Goal: Task Accomplishment & Management: Complete application form

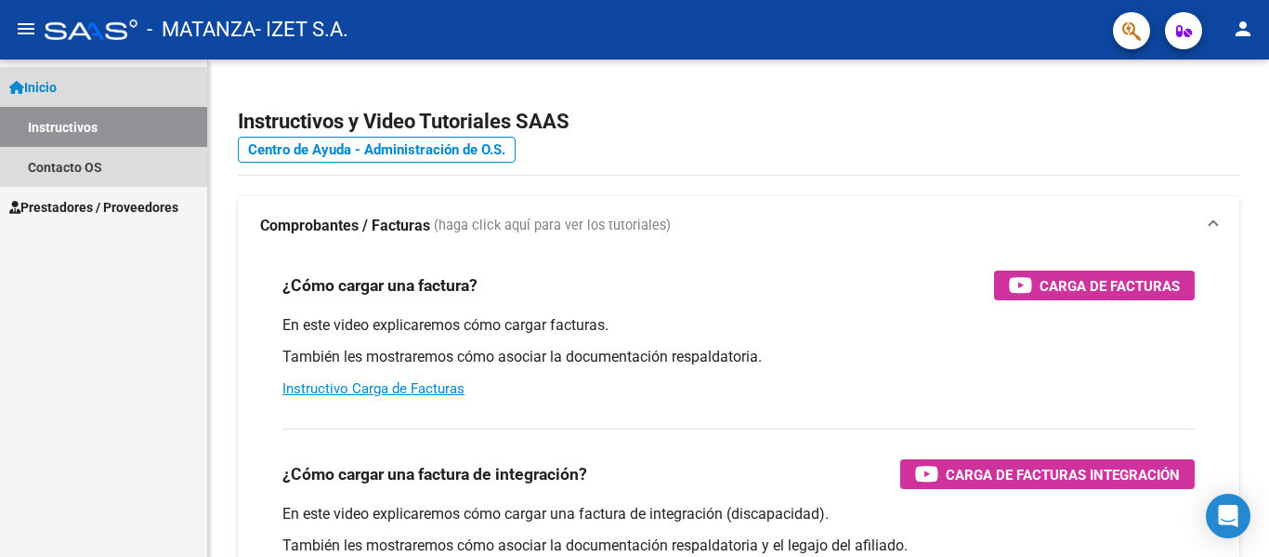
click at [65, 71] on link "Inicio" at bounding box center [103, 87] width 207 height 40
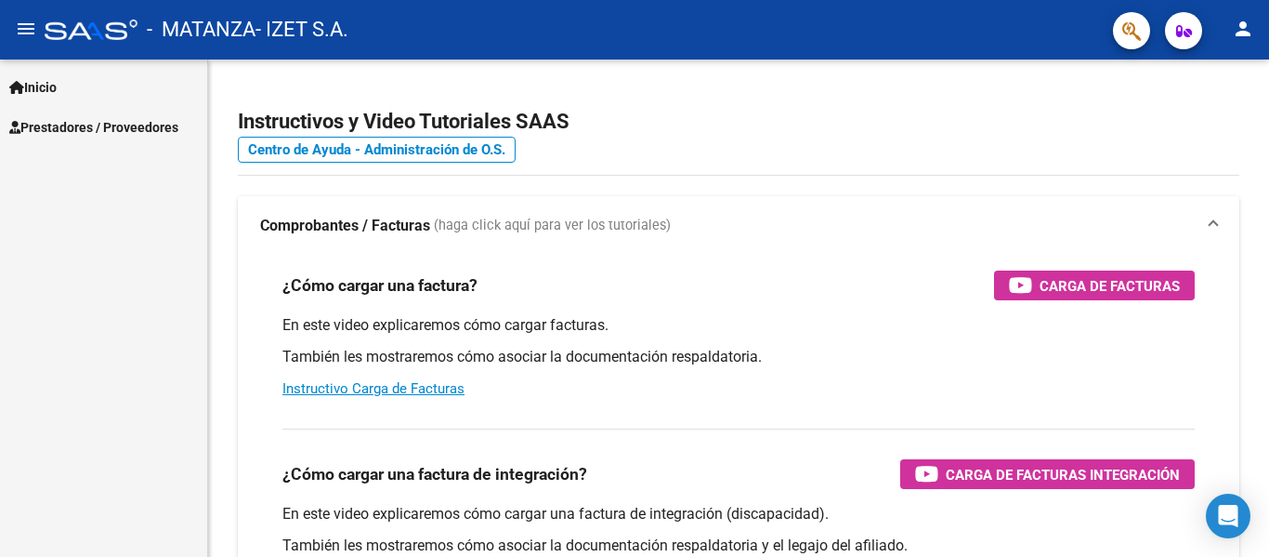
click at [57, 77] on span "Inicio" at bounding box center [32, 87] width 47 height 20
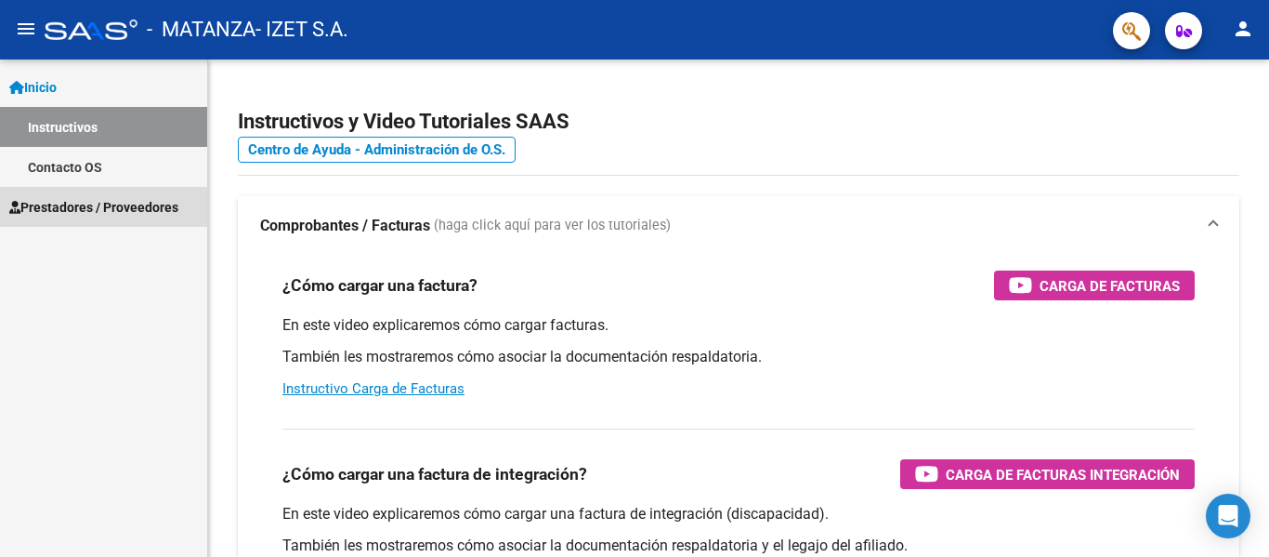
click at [87, 209] on span "Prestadores / Proveedores" at bounding box center [93, 207] width 169 height 20
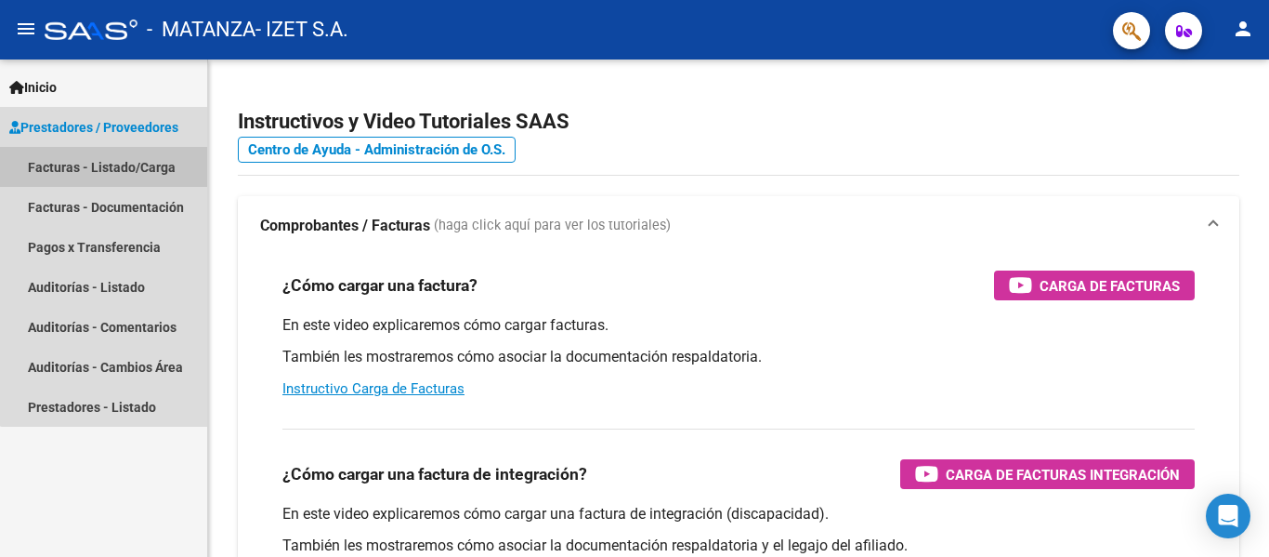
click at [105, 160] on link "Facturas - Listado/Carga" at bounding box center [103, 167] width 207 height 40
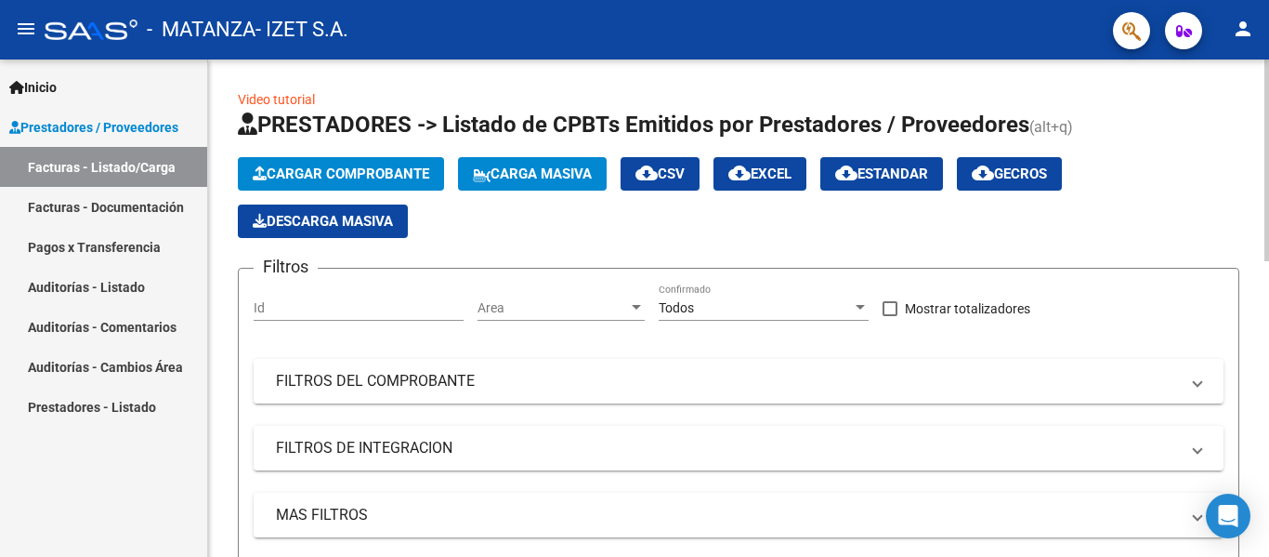
click at [361, 167] on span "Cargar Comprobante" at bounding box center [341, 173] width 177 height 17
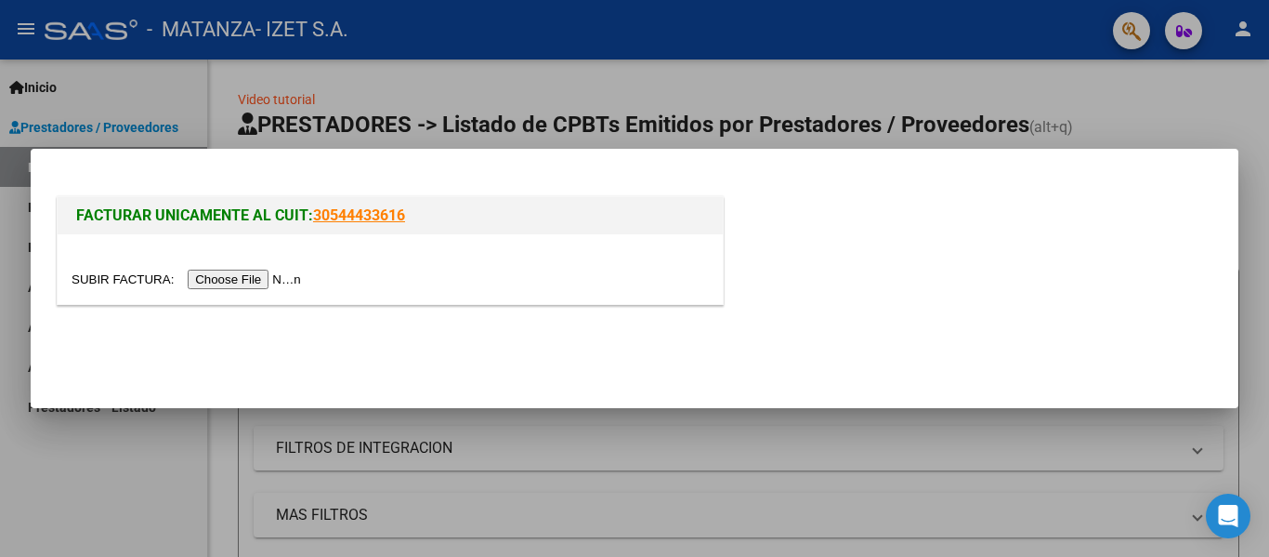
click at [262, 270] on input "file" at bounding box center [189, 279] width 235 height 20
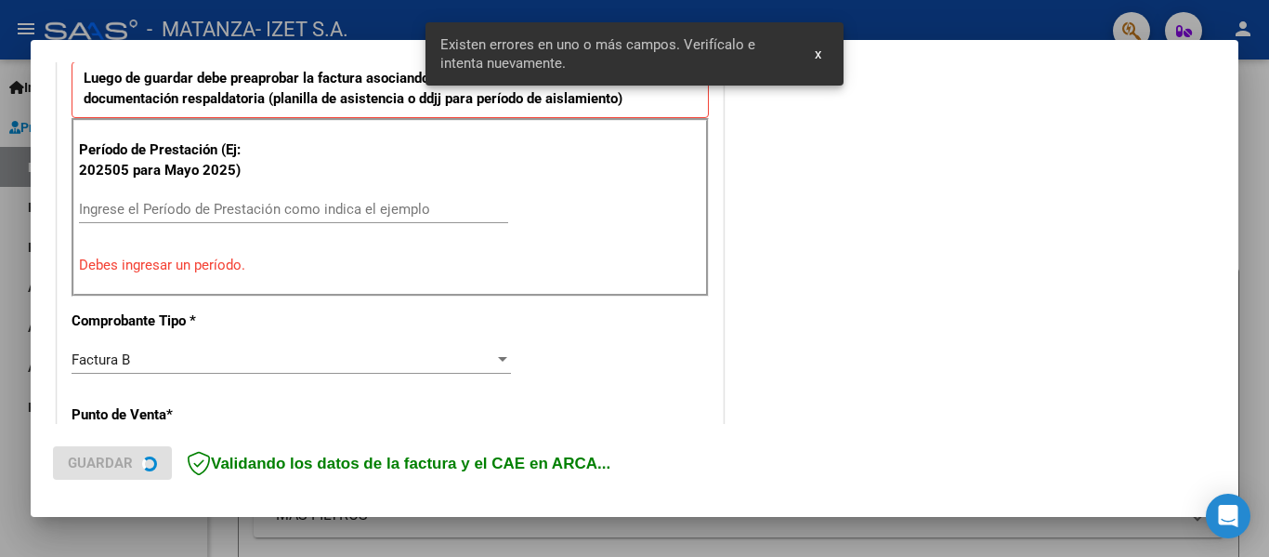
scroll to position [524, 0]
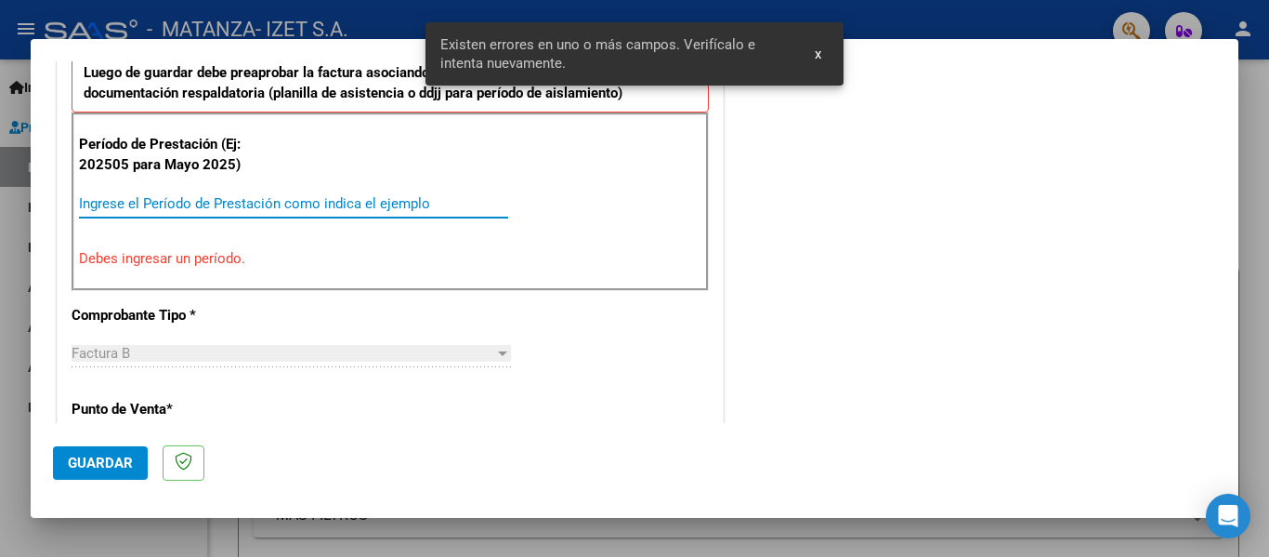
click at [126, 195] on input "Ingrese el Período de Prestación como indica el ejemplo" at bounding box center [293, 203] width 429 height 17
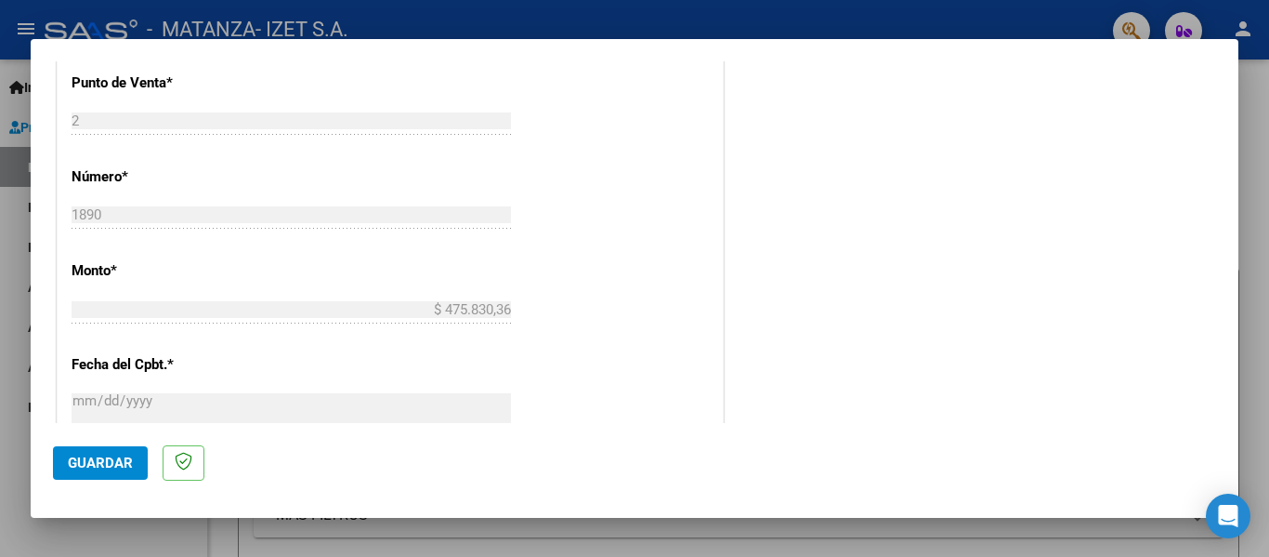
scroll to position [803, 0]
type input "202509"
click at [109, 459] on span "Guardar" at bounding box center [100, 462] width 65 height 17
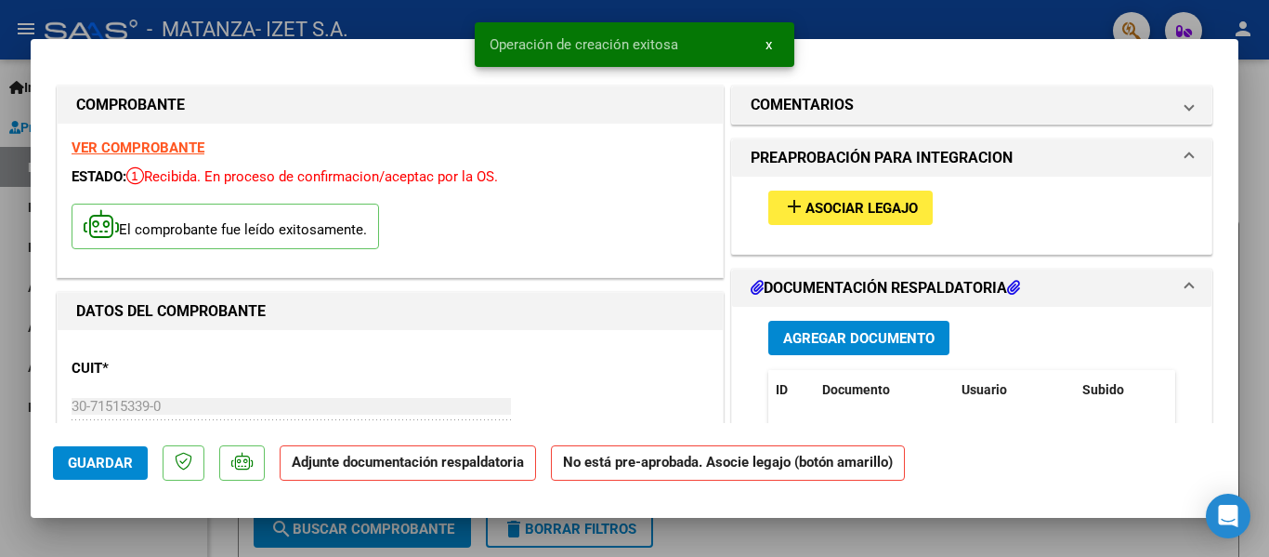
click at [814, 212] on span "Asociar Legajo" at bounding box center [862, 208] width 112 height 17
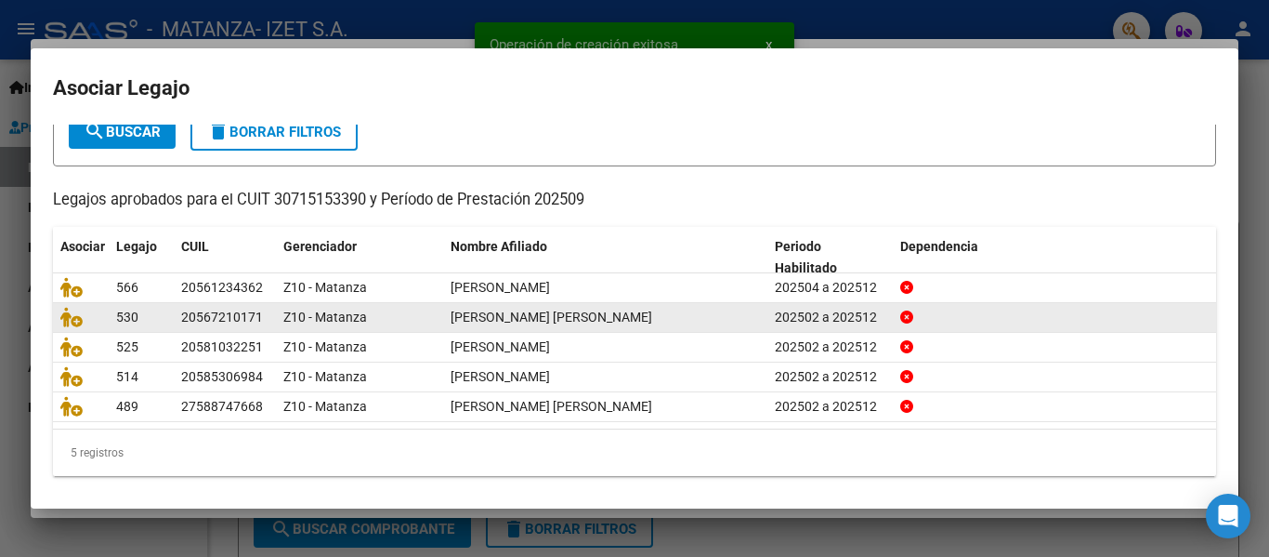
scroll to position [127, 0]
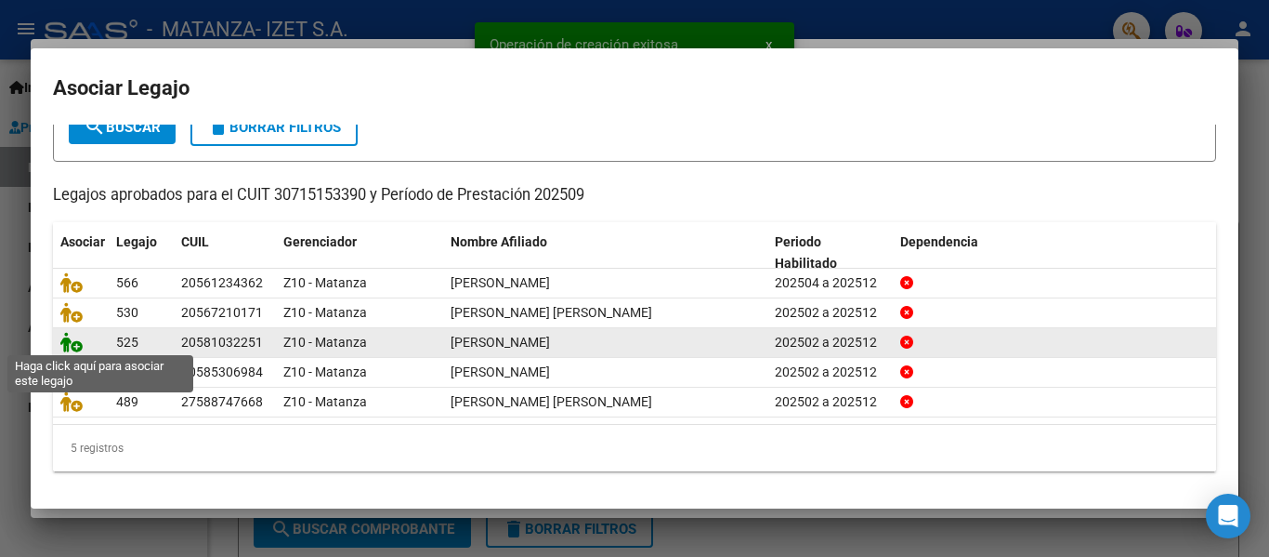
click at [77, 341] on icon at bounding box center [71, 342] width 22 height 20
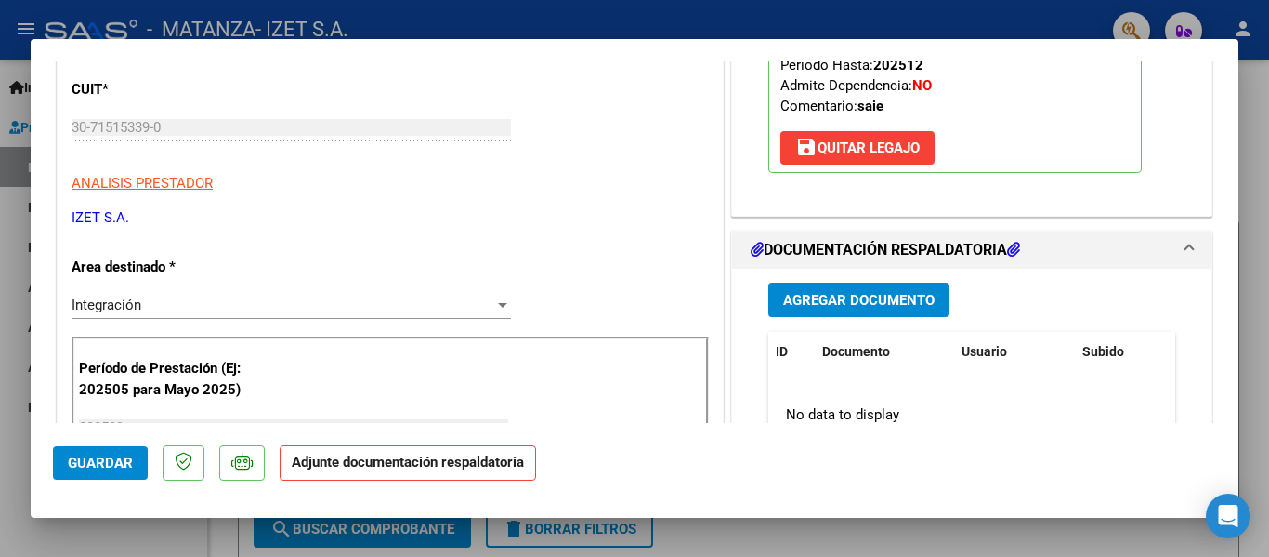
scroll to position [372, 0]
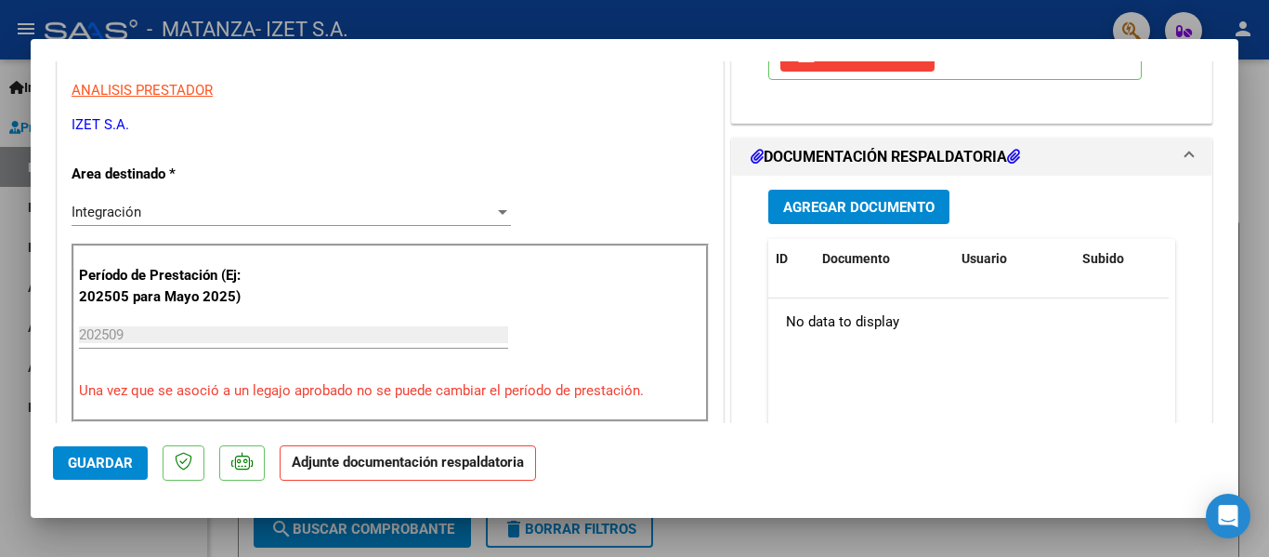
click at [817, 214] on span "Agregar Documento" at bounding box center [858, 207] width 151 height 17
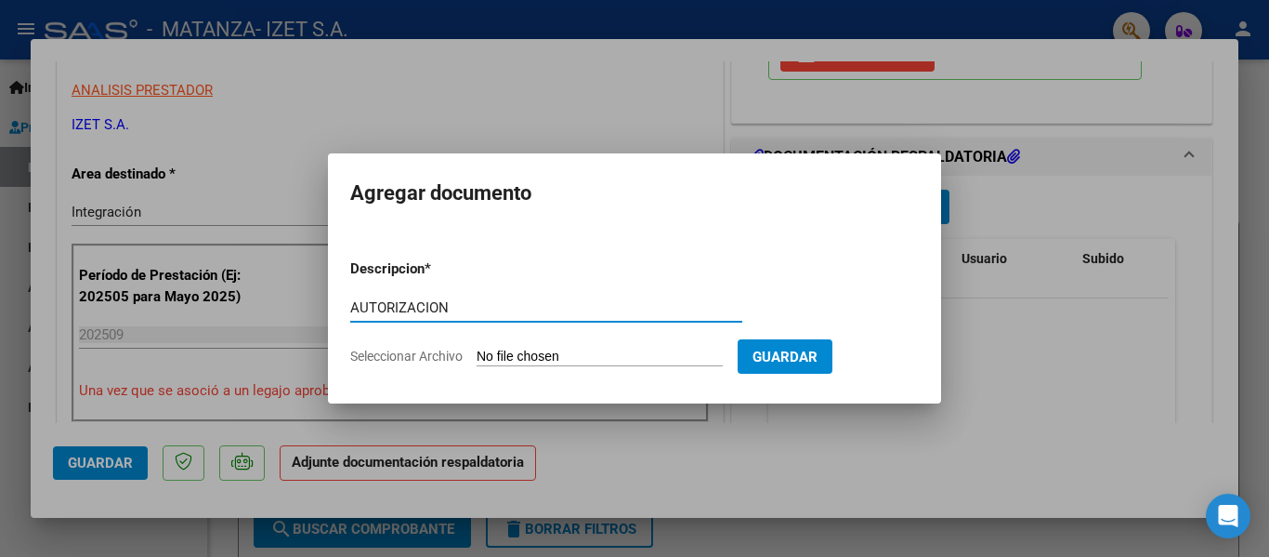
type input "AUTORIZACION"
click at [513, 358] on input "Seleccionar Archivo" at bounding box center [600, 357] width 246 height 18
type input "C:\fakepath\[PERSON_NAME] autorizacion feb-dic 25.pdf"
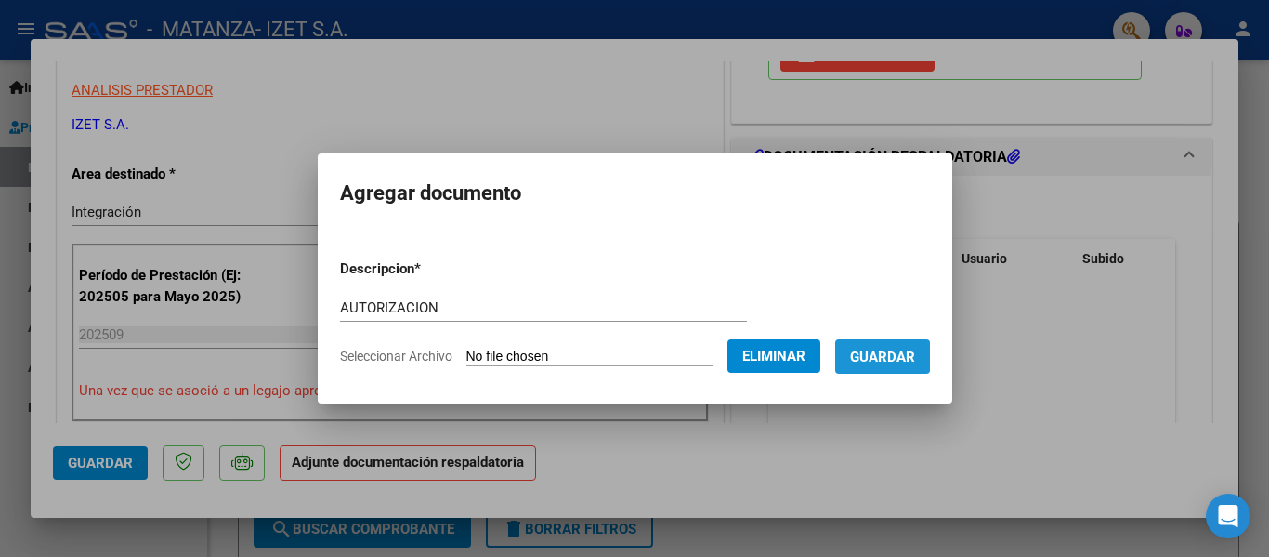
click at [889, 360] on span "Guardar" at bounding box center [882, 356] width 65 height 17
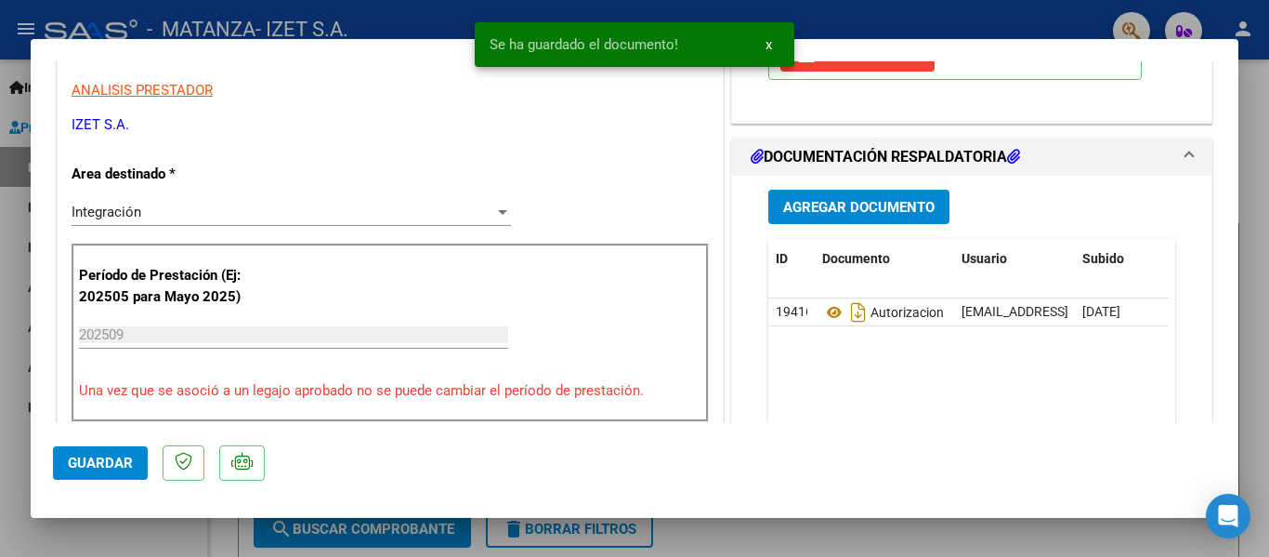
click at [858, 186] on div "Agregar Documento ID Documento Usuario Subido Acción 19416 Autorizacion [EMAIL_…" at bounding box center [971, 361] width 435 height 371
click at [858, 199] on span "Agregar Documento" at bounding box center [858, 207] width 151 height 17
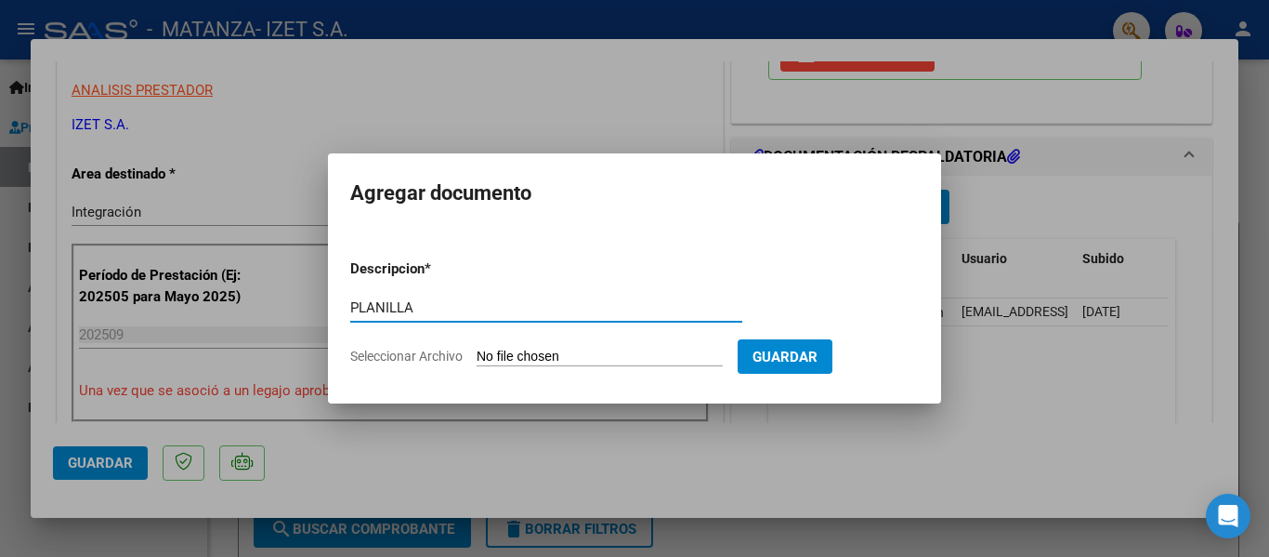
type input "PLANILLA"
click at [595, 351] on input "Seleccionar Archivo" at bounding box center [600, 357] width 246 height 18
type input "C:\fakepath\PLANILLA_58103225_OCAMPO_SEPTIEMBRE.pdf"
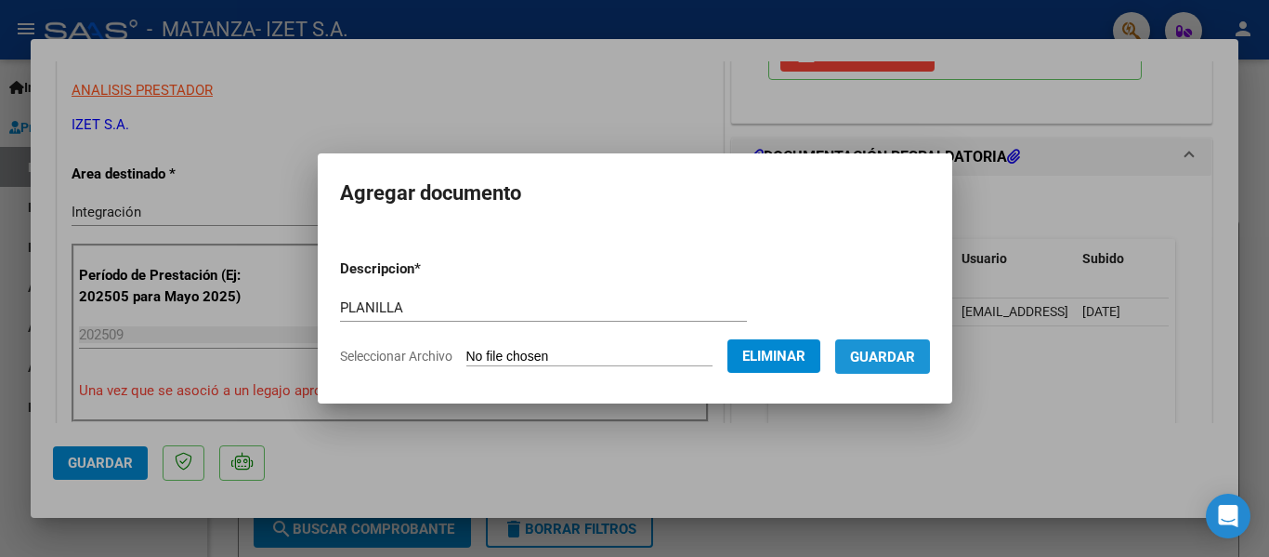
click at [890, 347] on span "Guardar" at bounding box center [882, 355] width 65 height 17
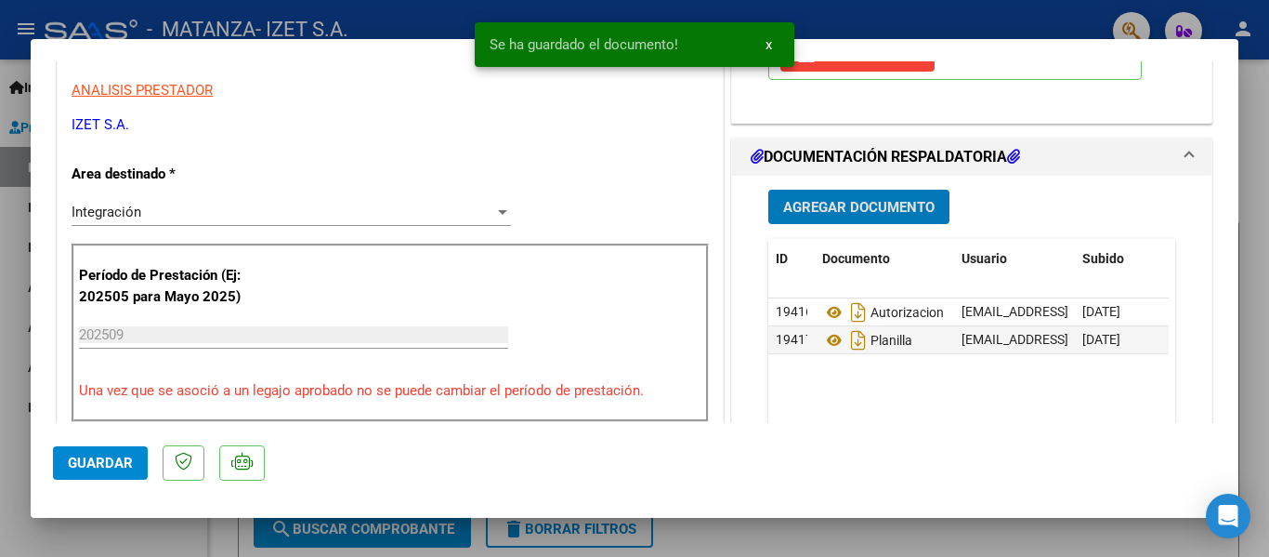
click at [118, 464] on span "Guardar" at bounding box center [100, 462] width 65 height 17
click at [132, 535] on div at bounding box center [634, 278] width 1269 height 557
type input "$ 0,00"
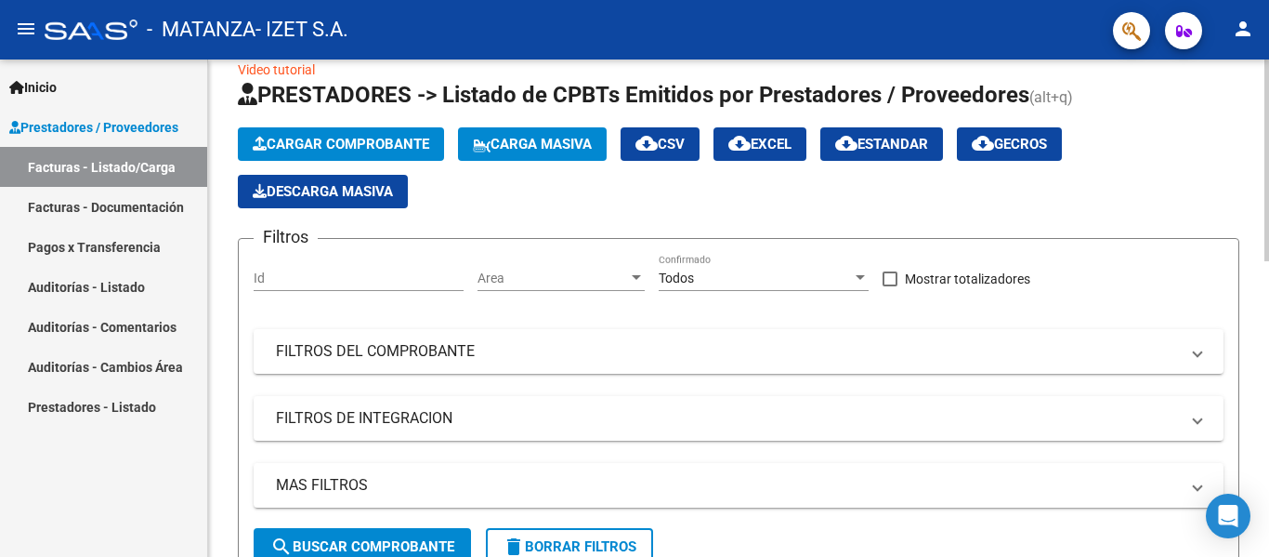
scroll to position [0, 0]
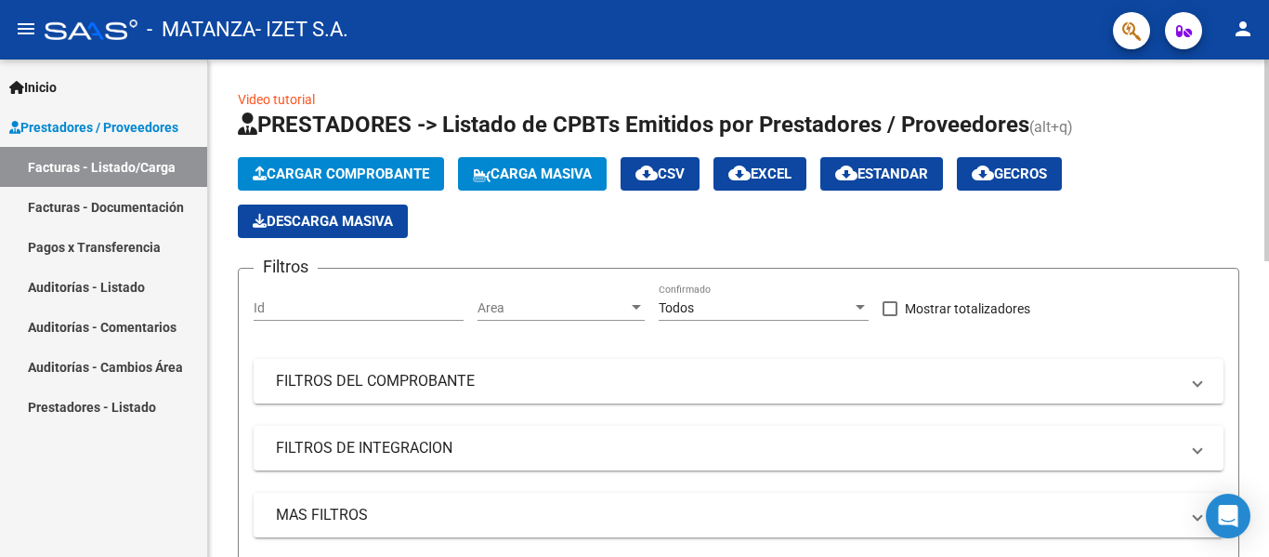
click at [341, 177] on span "Cargar Comprobante" at bounding box center [341, 173] width 177 height 17
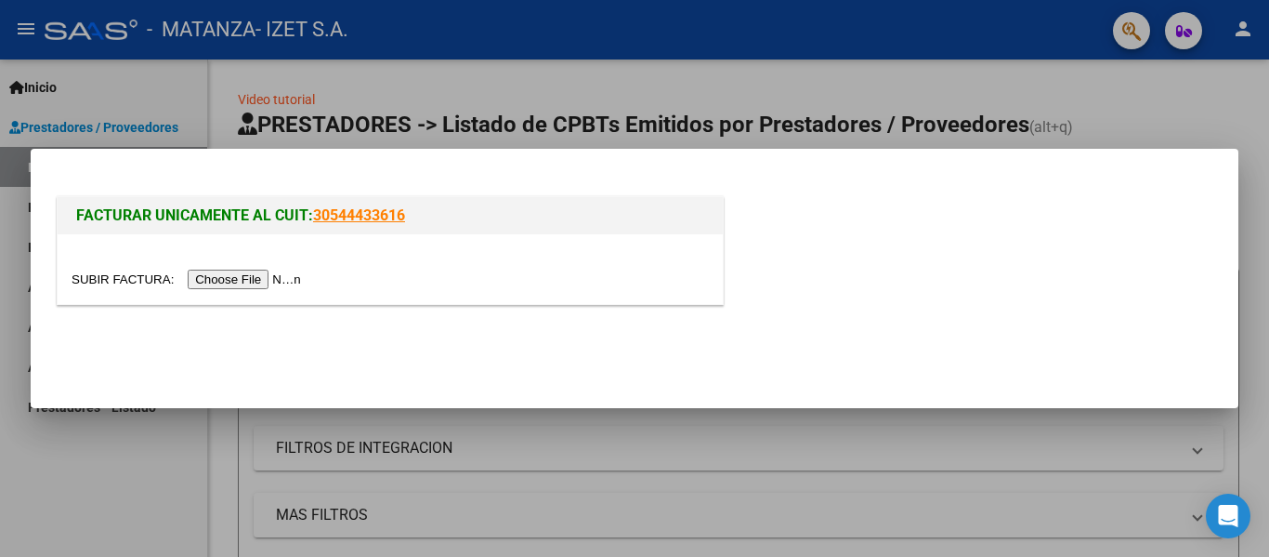
click at [272, 269] on input "file" at bounding box center [189, 279] width 235 height 20
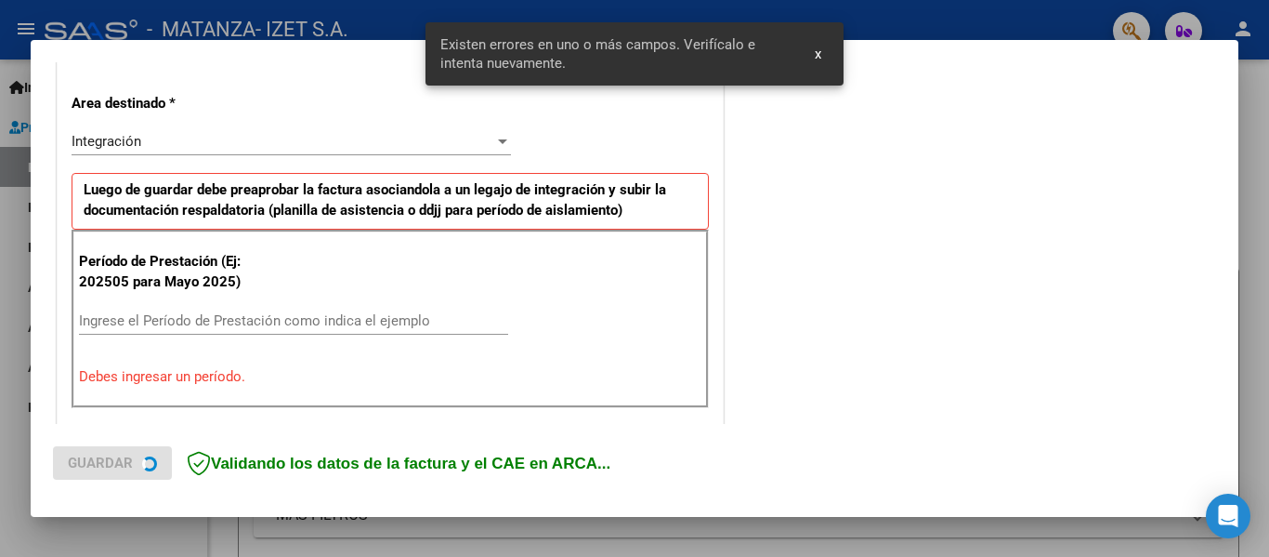
scroll to position [431, 0]
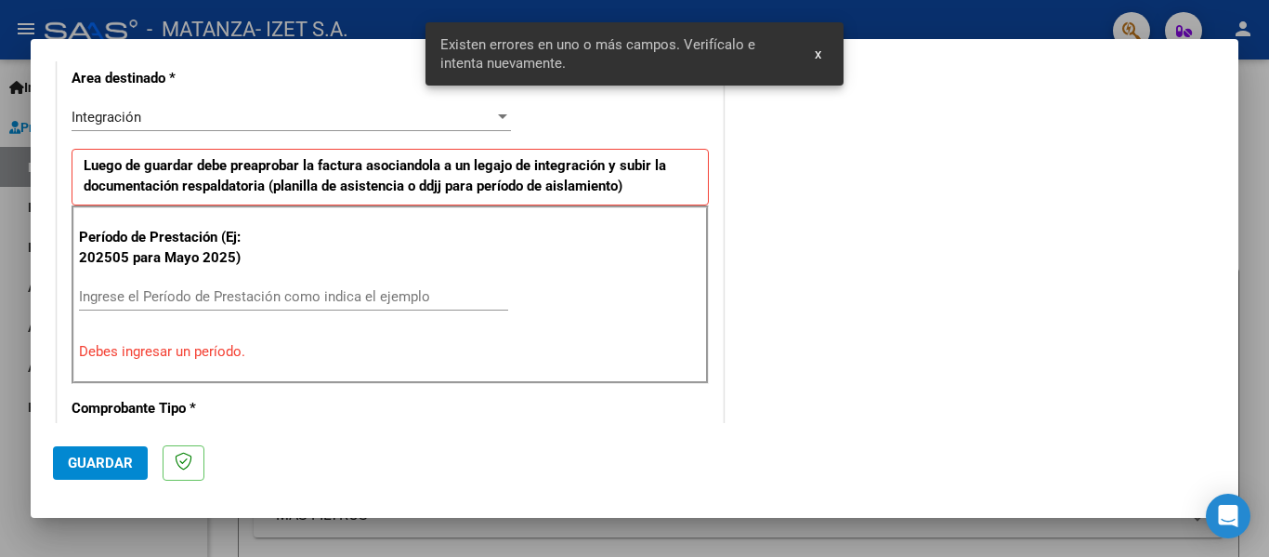
click at [164, 308] on div "Ingrese el Período de Prestación como indica el ejemplo" at bounding box center [293, 296] width 429 height 28
click at [164, 304] on input "Ingrese el Período de Prestación como indica el ejemplo" at bounding box center [293, 296] width 429 height 17
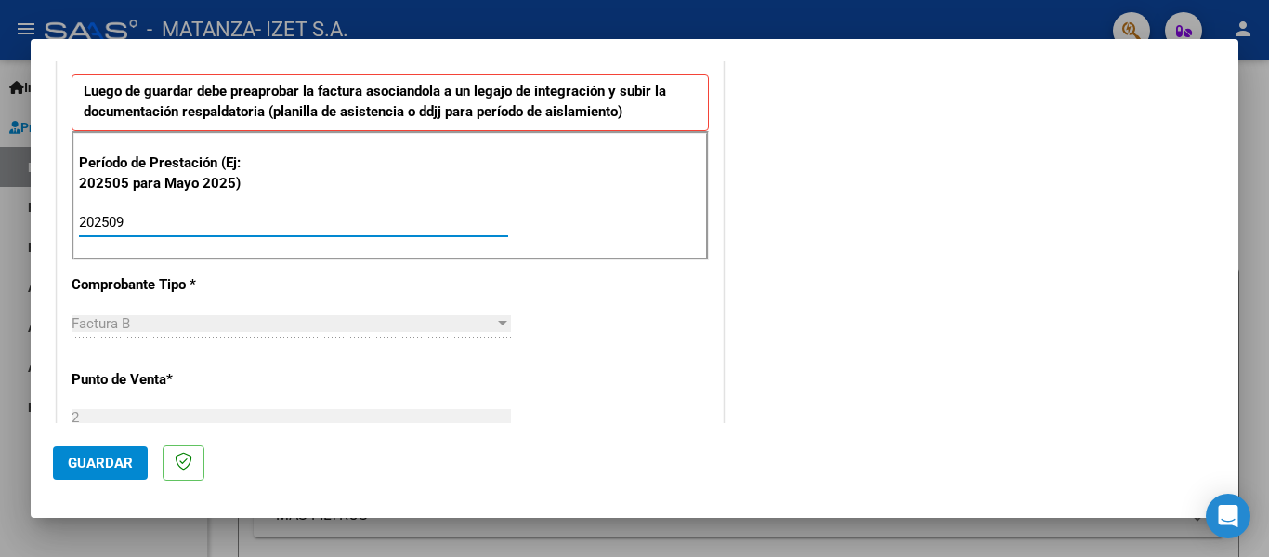
scroll to position [617, 0]
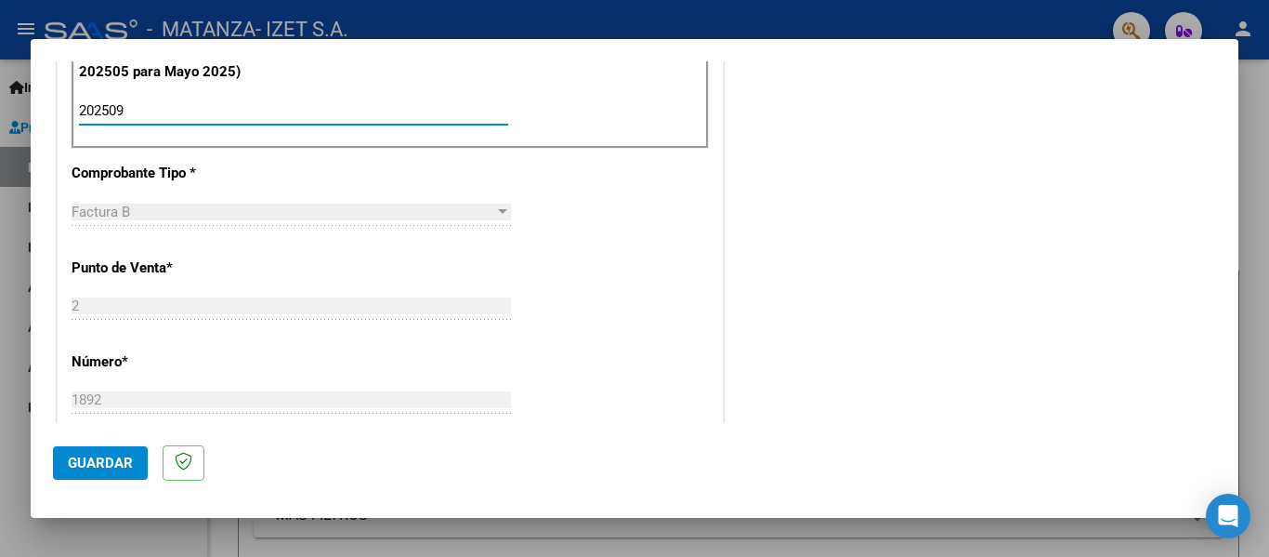
type input "202509"
click at [98, 462] on span "Guardar" at bounding box center [100, 462] width 65 height 17
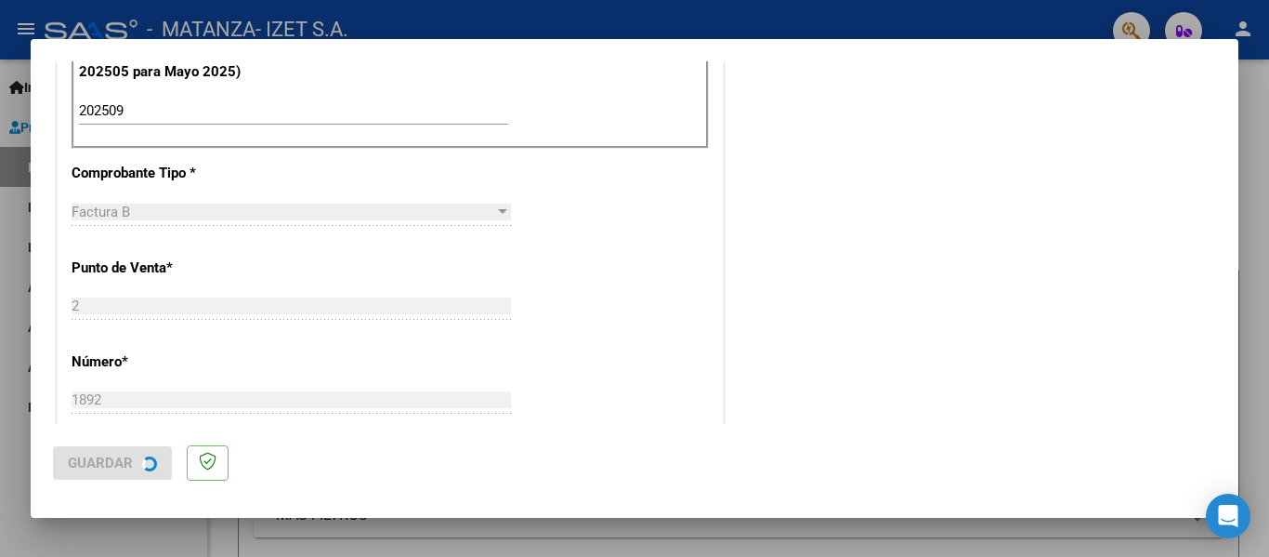
scroll to position [0, 0]
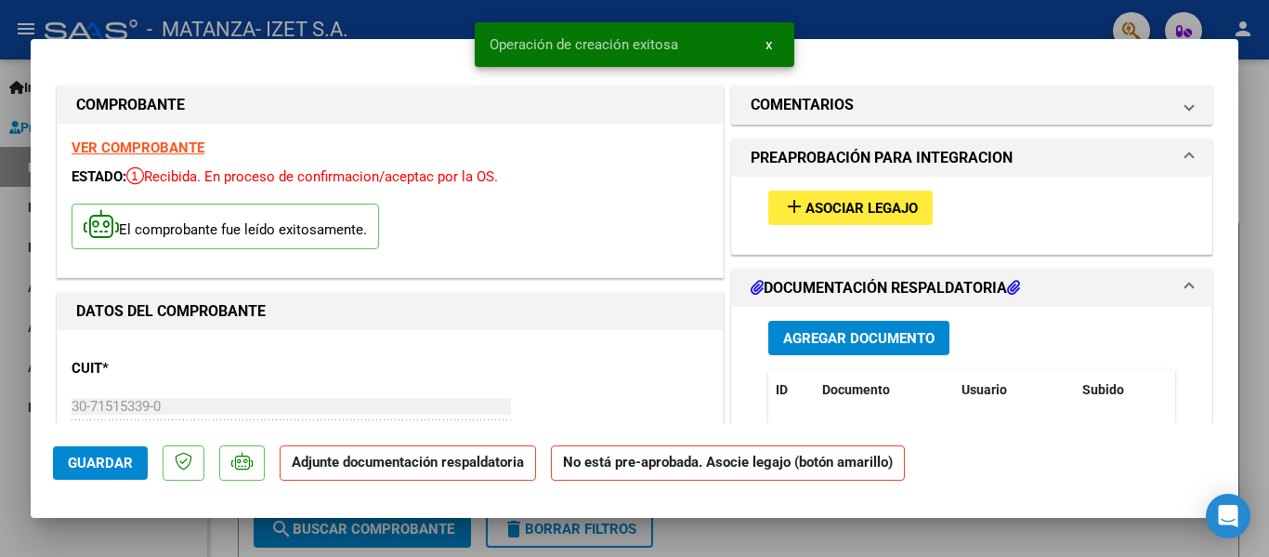
click at [799, 194] on button "add Asociar Legajo" at bounding box center [850, 207] width 164 height 34
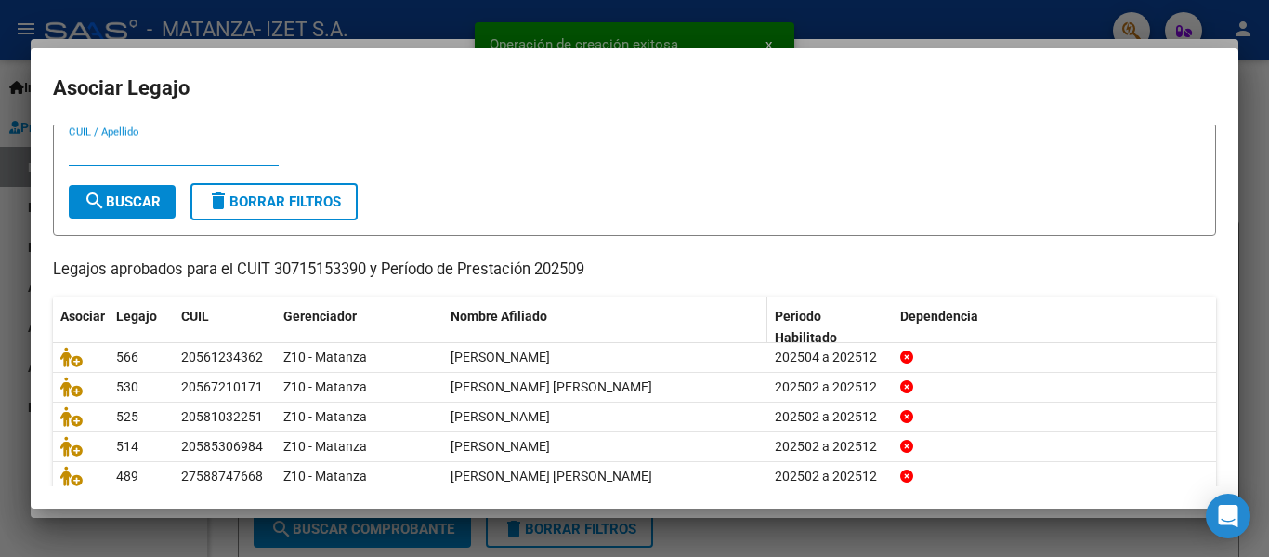
scroll to position [127, 0]
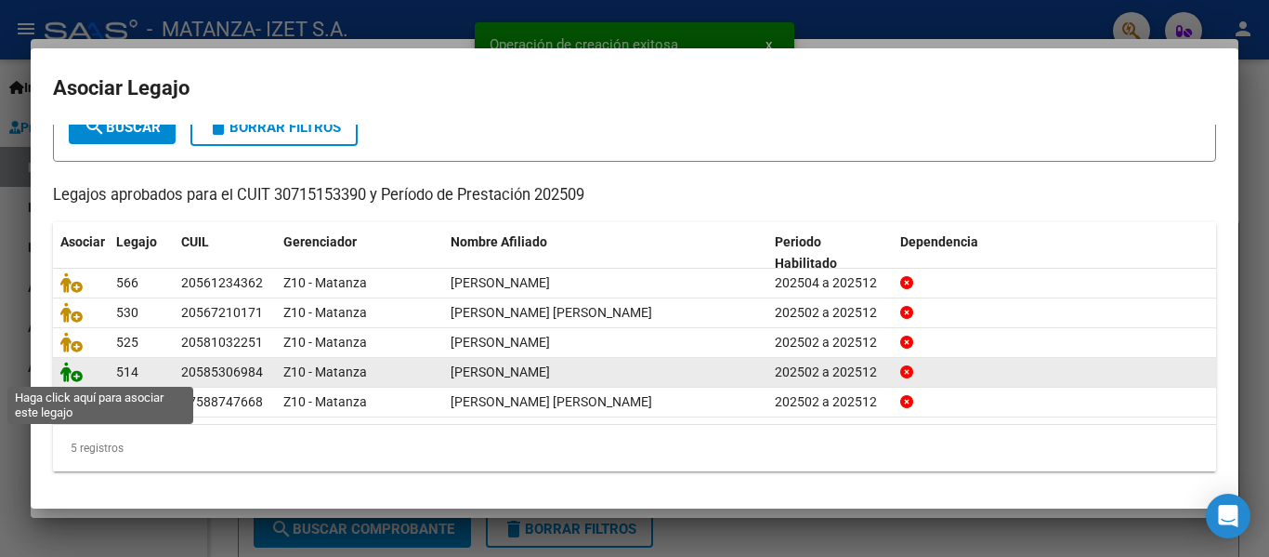
click at [70, 365] on icon at bounding box center [71, 371] width 22 height 20
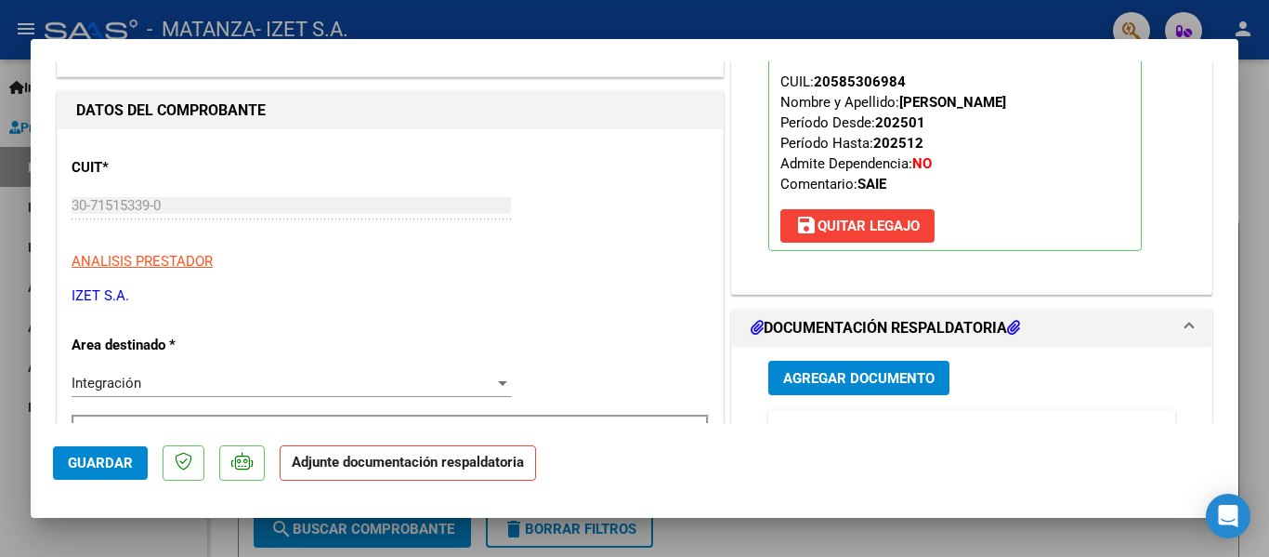
scroll to position [279, 0]
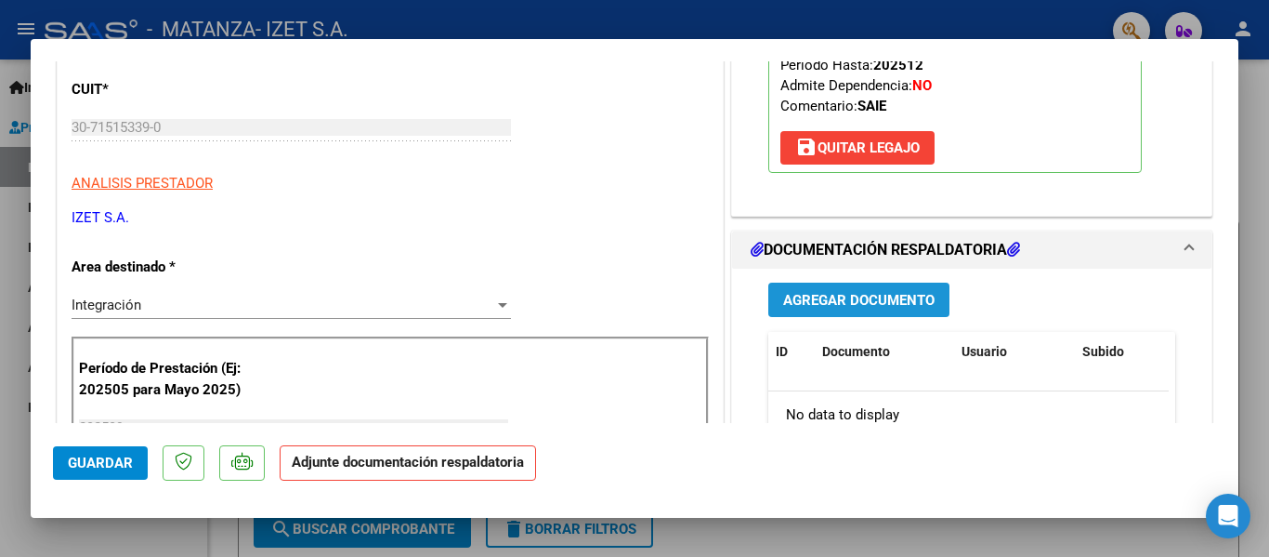
click at [816, 304] on span "Agregar Documento" at bounding box center [858, 300] width 151 height 17
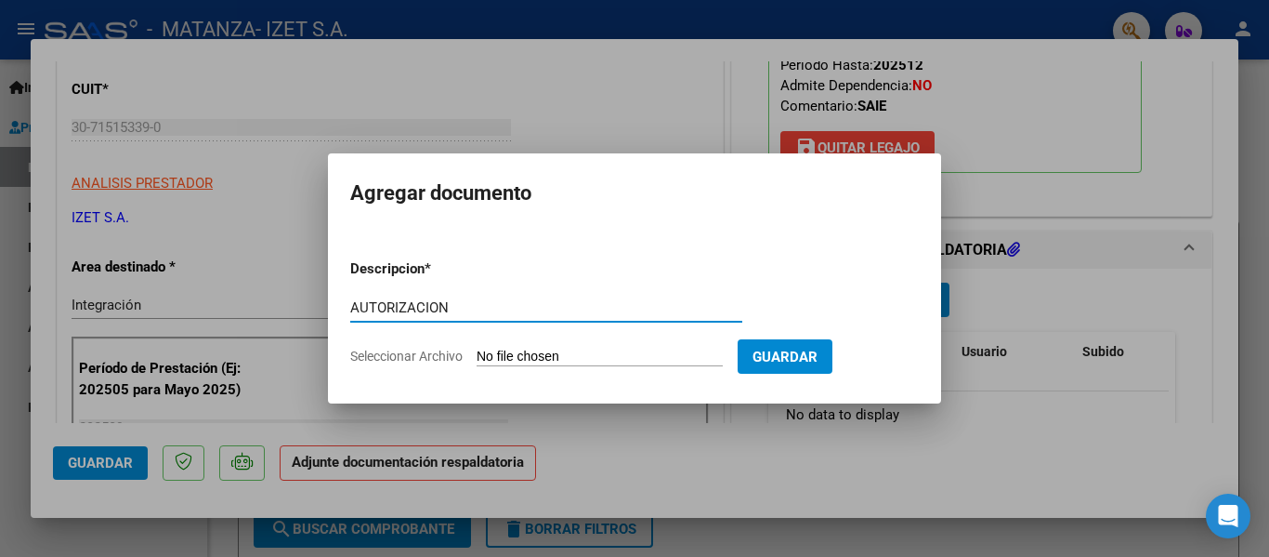
type input "AUTORIZACION"
click at [558, 361] on input "Seleccionar Archivo" at bounding box center [600, 357] width 246 height 18
type input "C:\fakepath\[PERSON_NAME] autorizacion feb-dic 25.pdf"
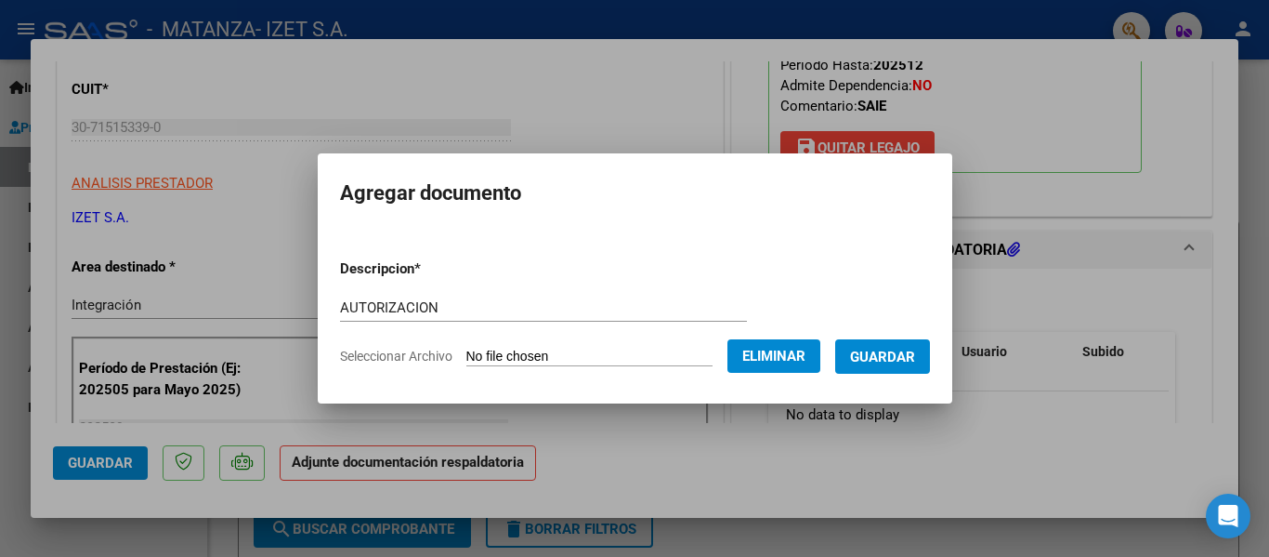
click at [894, 363] on span "Guardar" at bounding box center [882, 356] width 65 height 17
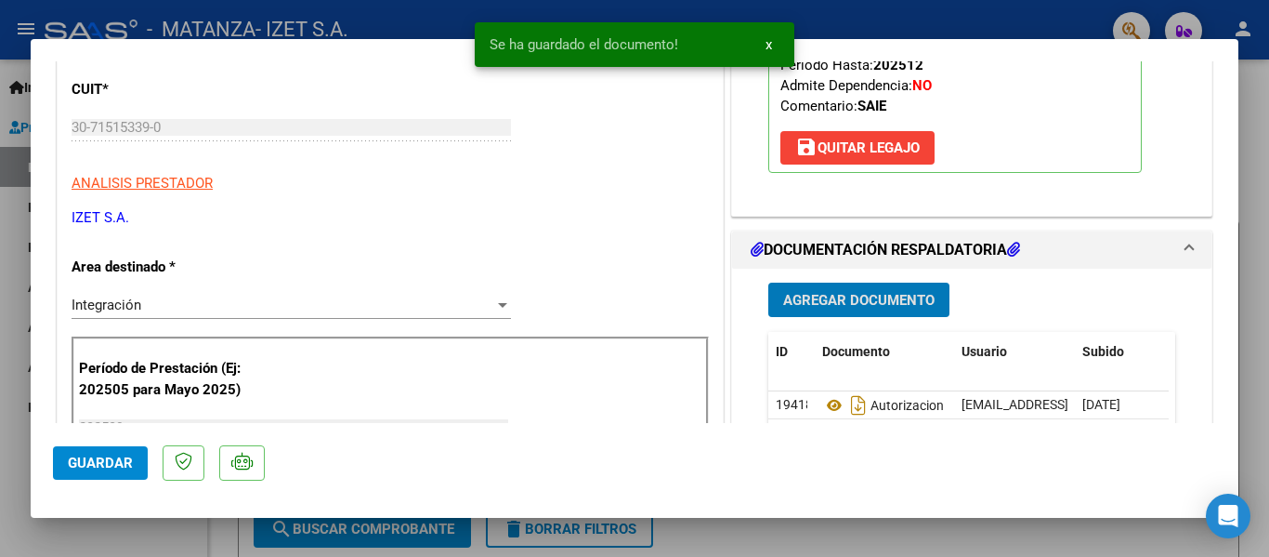
click at [858, 292] on span "Agregar Documento" at bounding box center [858, 300] width 151 height 17
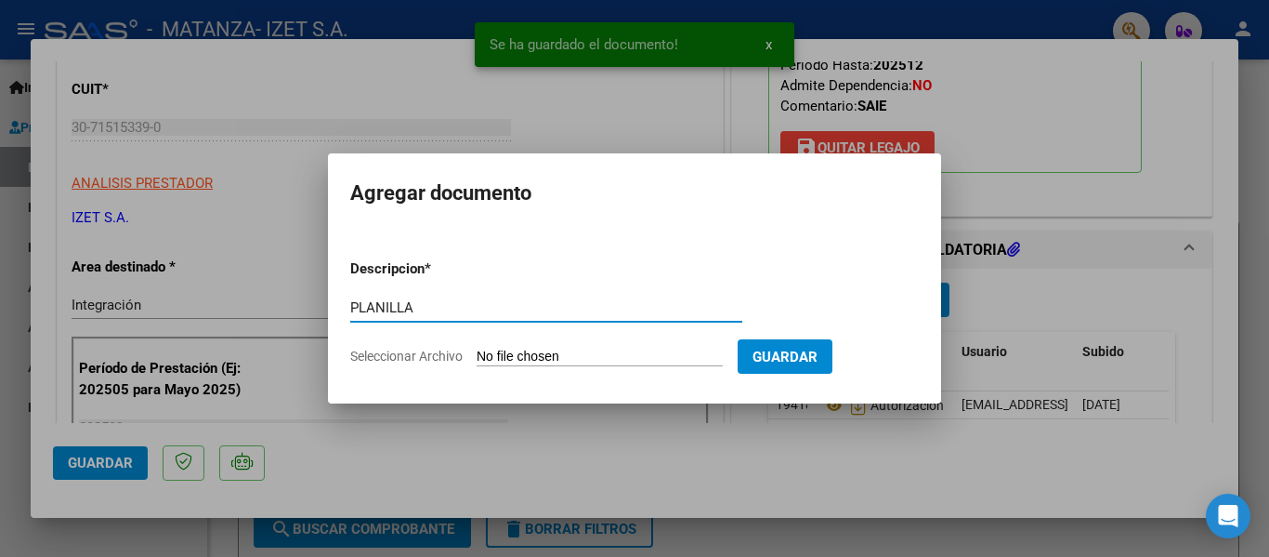
type input "PLANILLA"
click at [544, 352] on input "Seleccionar Archivo" at bounding box center [600, 357] width 246 height 18
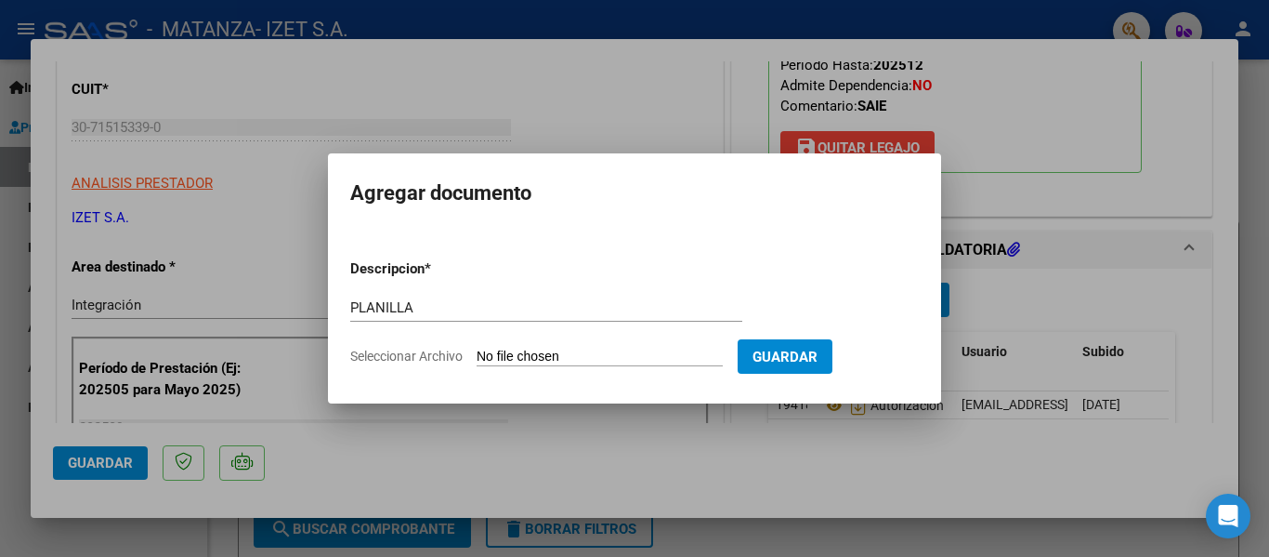
type input "C:\fakepath\PLANILLA_58530698_QUIROZ_SEPTIEMBRE.pdf"
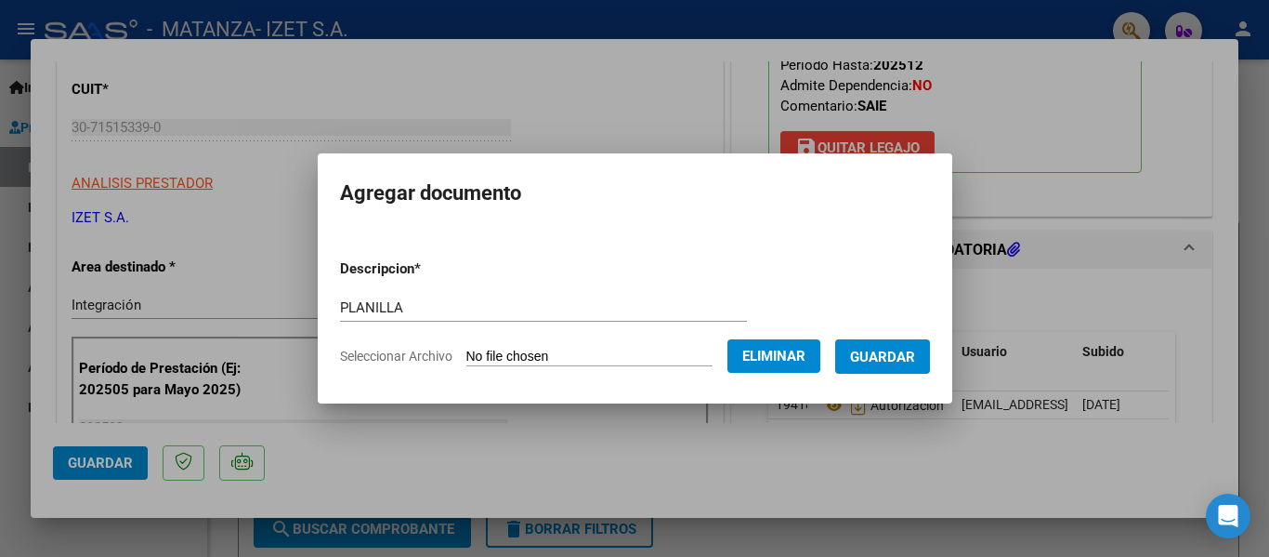
click at [896, 351] on span "Guardar" at bounding box center [882, 356] width 65 height 17
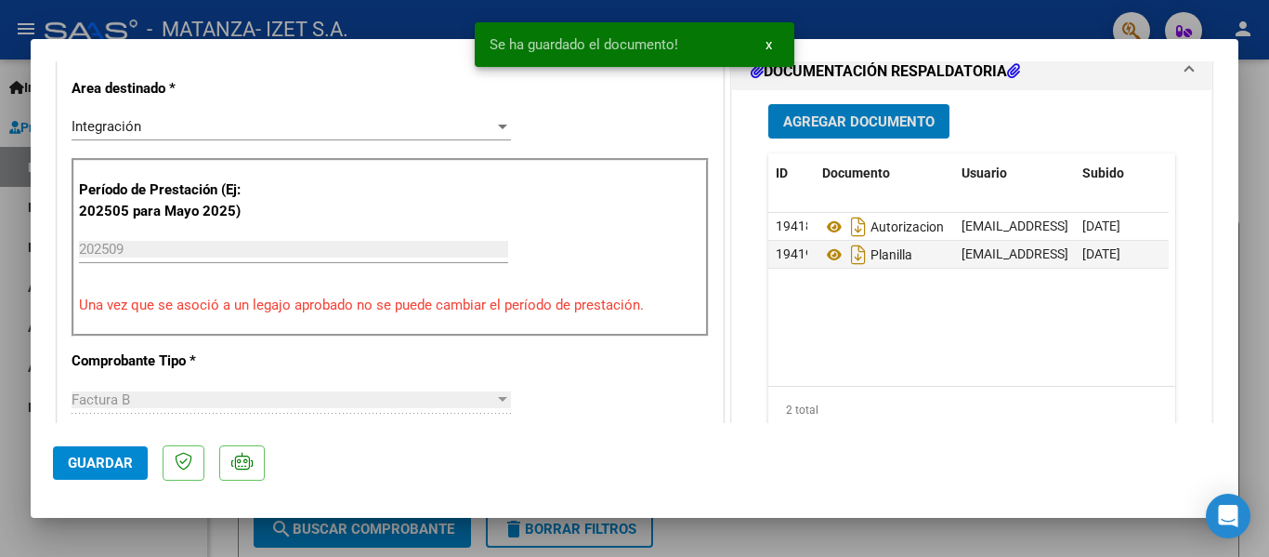
scroll to position [465, 0]
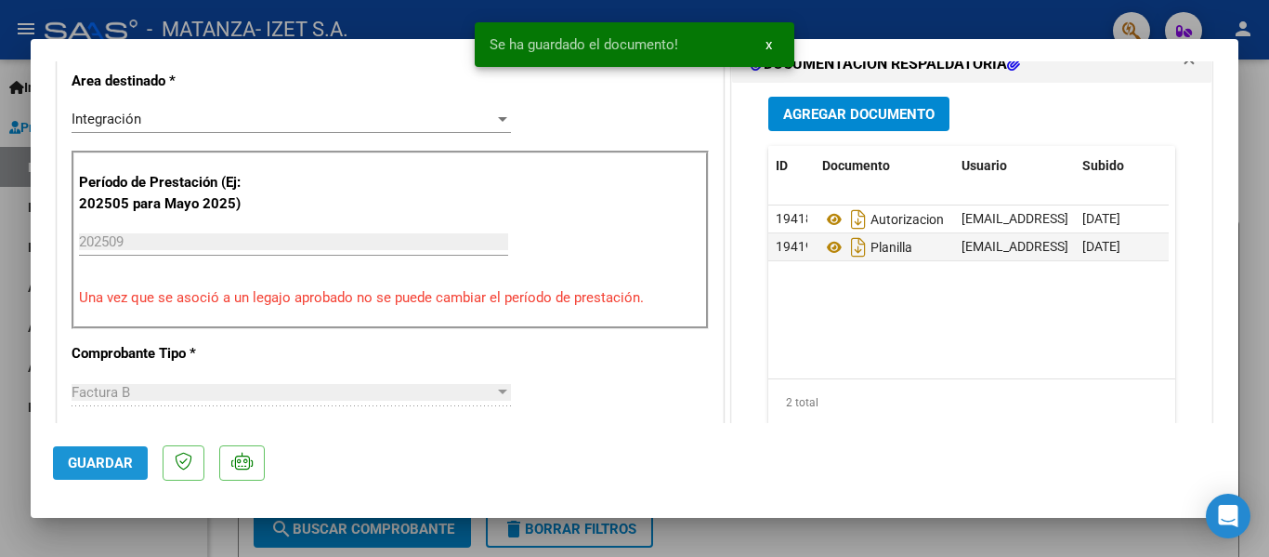
click at [111, 471] on span "Guardar" at bounding box center [100, 462] width 65 height 17
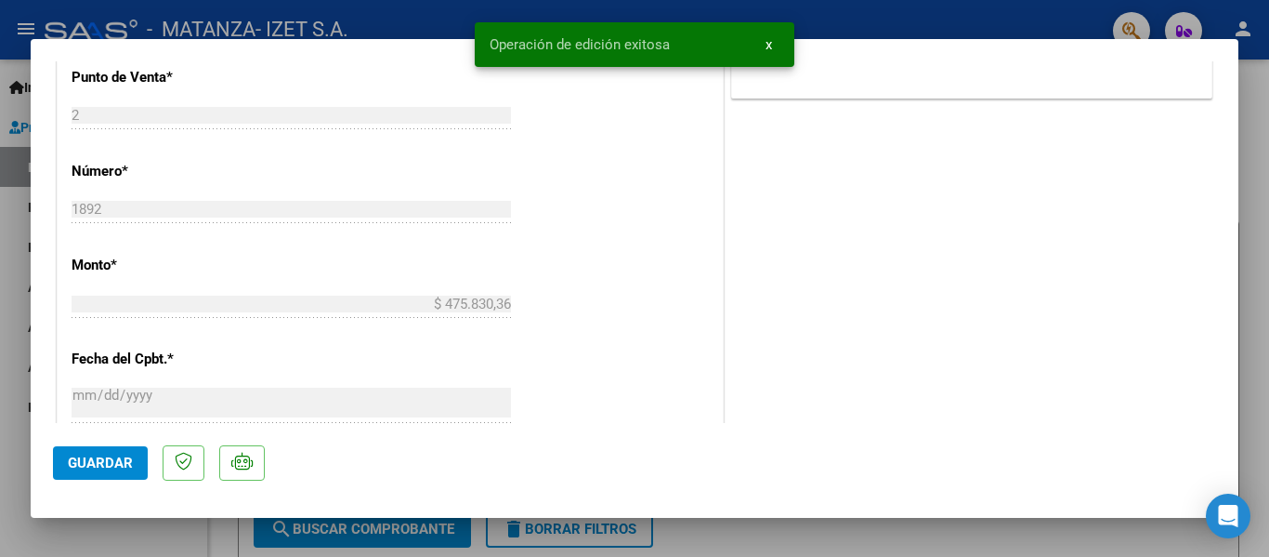
scroll to position [836, 0]
click at [128, 530] on div at bounding box center [634, 278] width 1269 height 557
type input "$ 0,00"
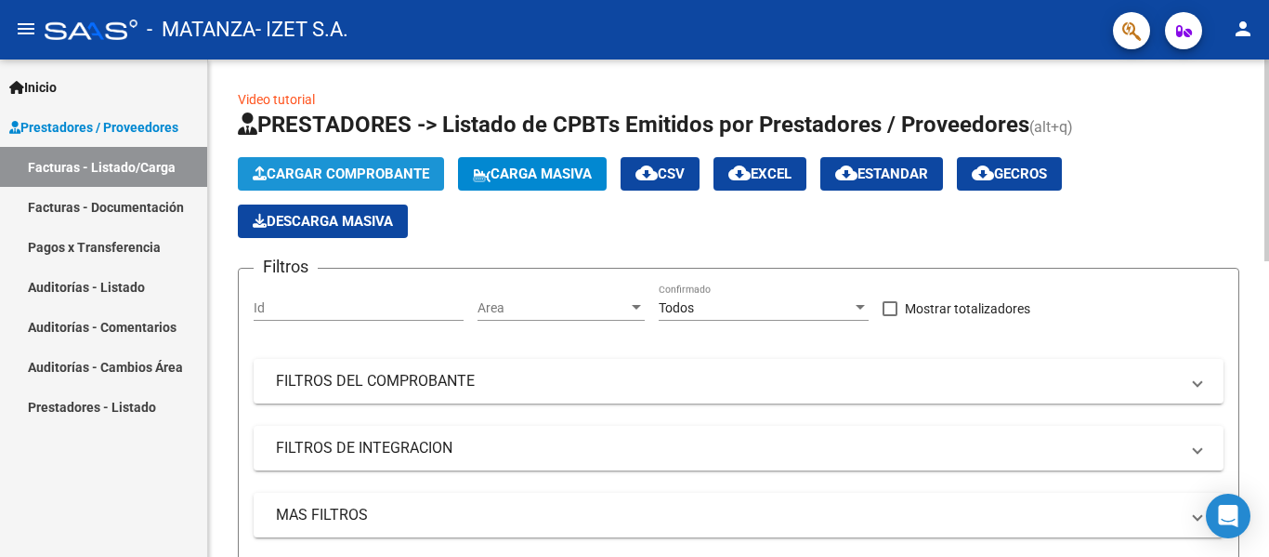
click at [372, 165] on span "Cargar Comprobante" at bounding box center [341, 173] width 177 height 17
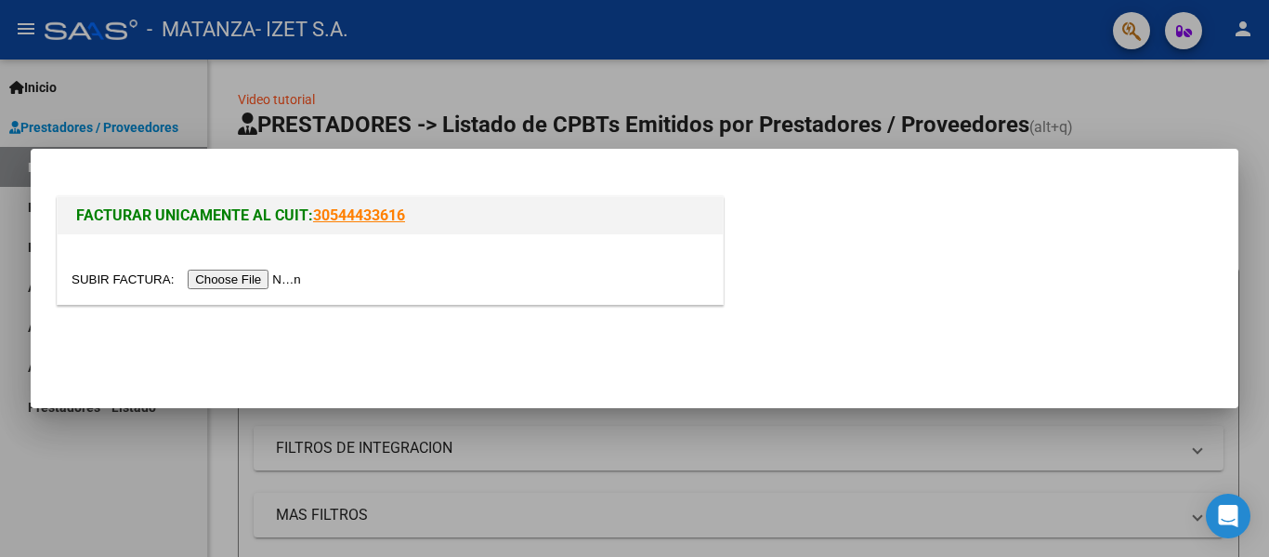
click at [279, 271] on input "file" at bounding box center [189, 279] width 235 height 20
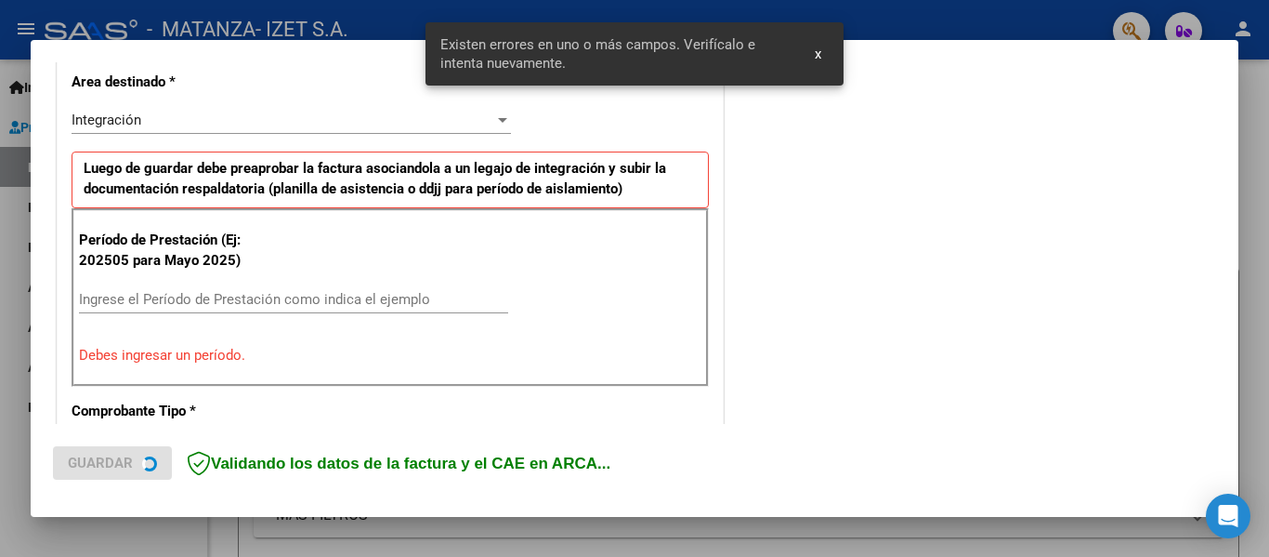
scroll to position [431, 0]
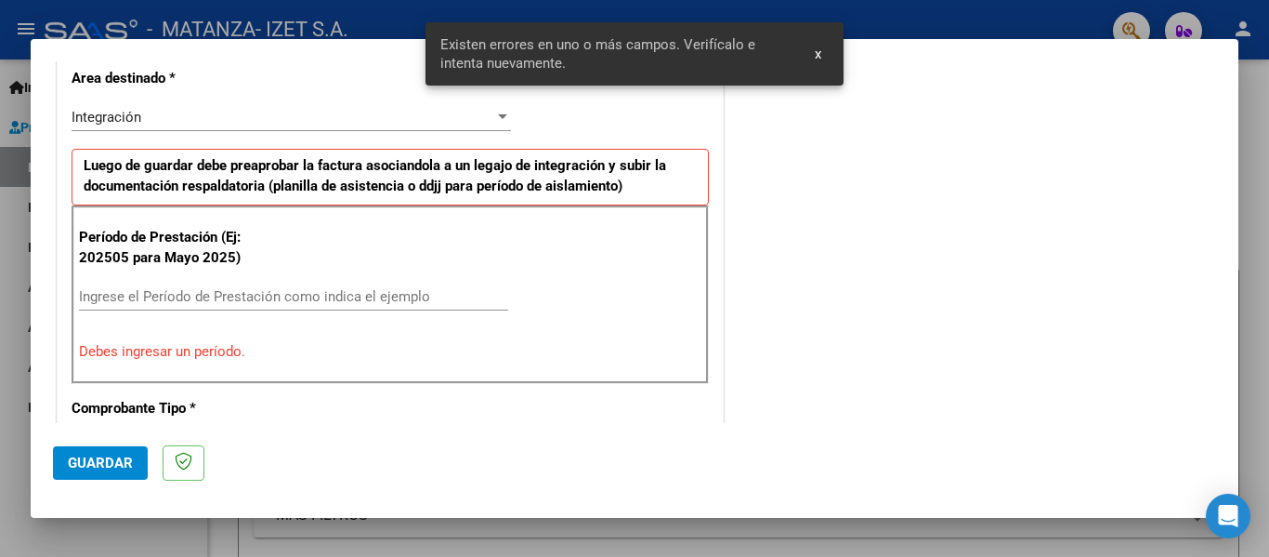
click at [148, 295] on input "Ingrese el Período de Prestación como indica el ejemplo" at bounding box center [293, 296] width 429 height 17
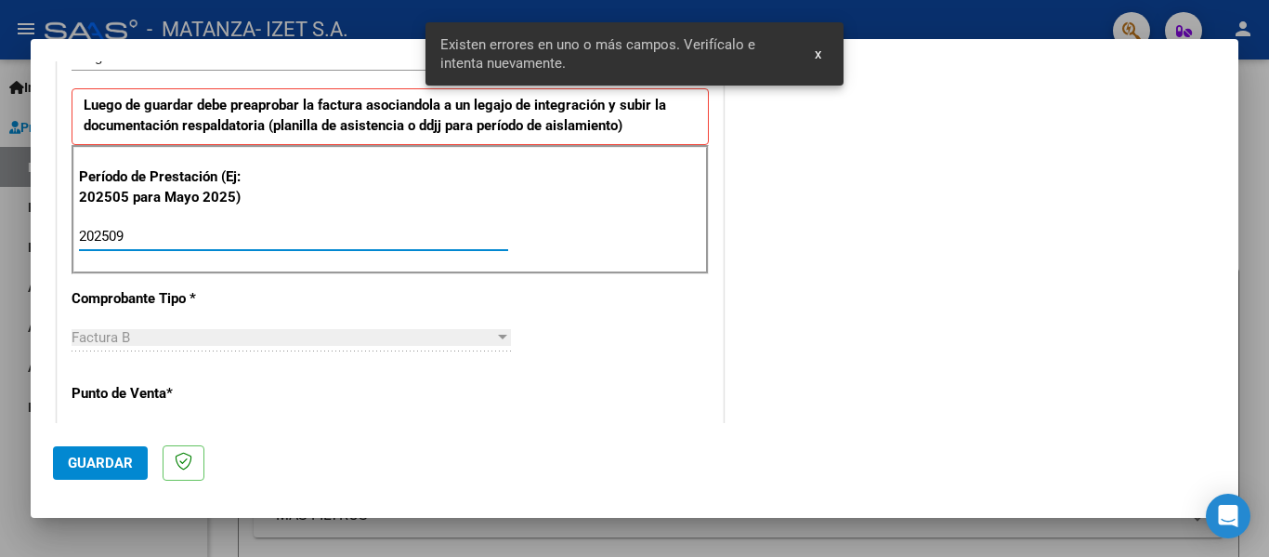
scroll to position [803, 0]
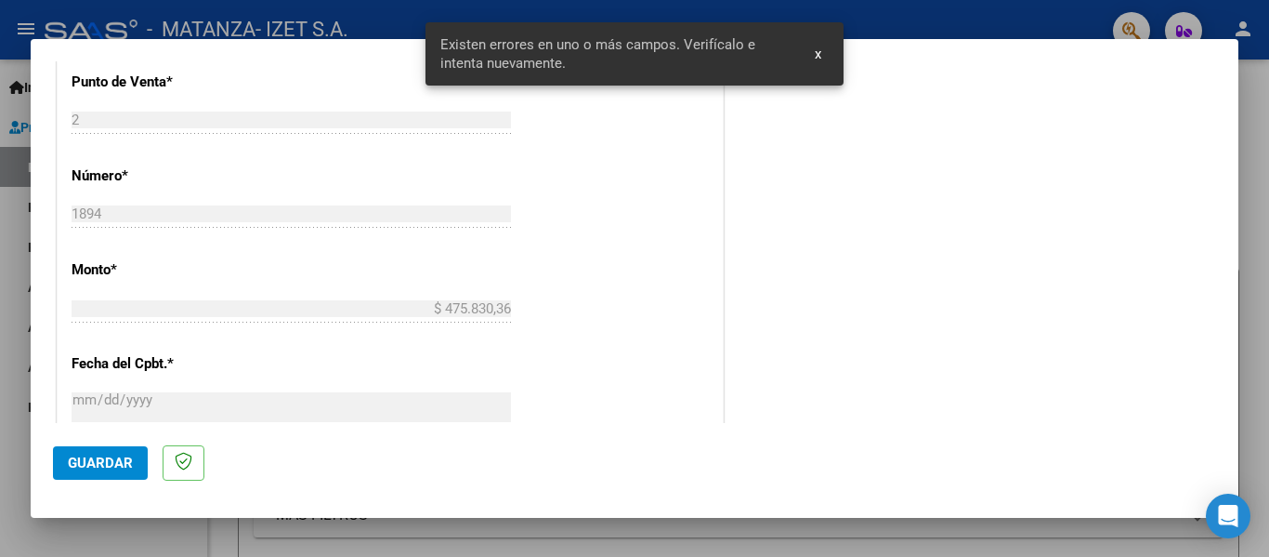
type input "202509"
click at [108, 452] on button "Guardar" at bounding box center [100, 462] width 95 height 33
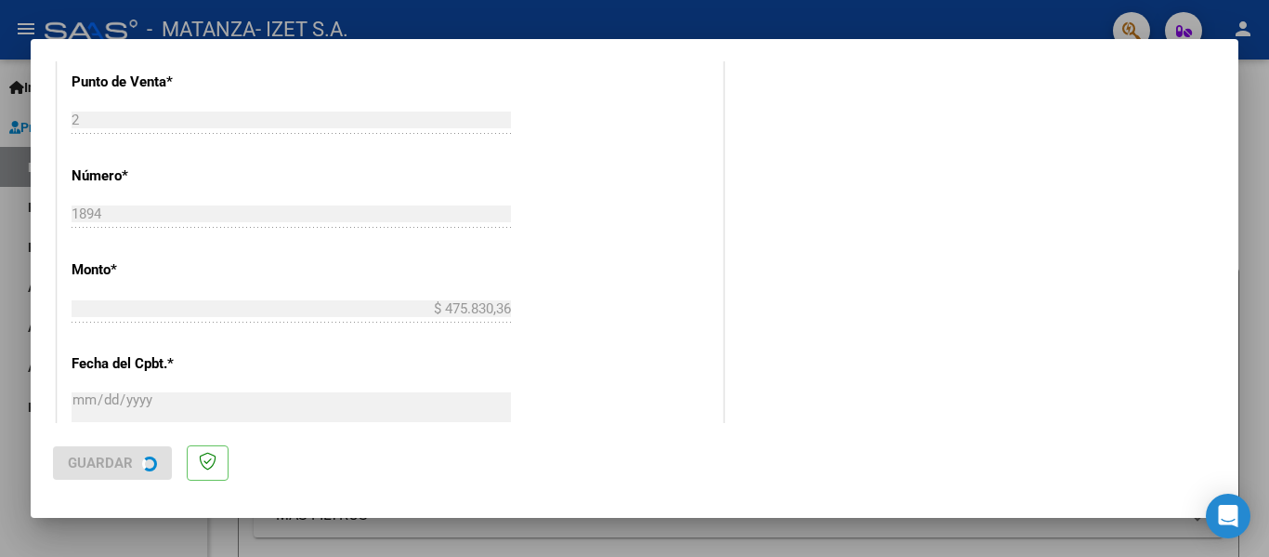
scroll to position [0, 0]
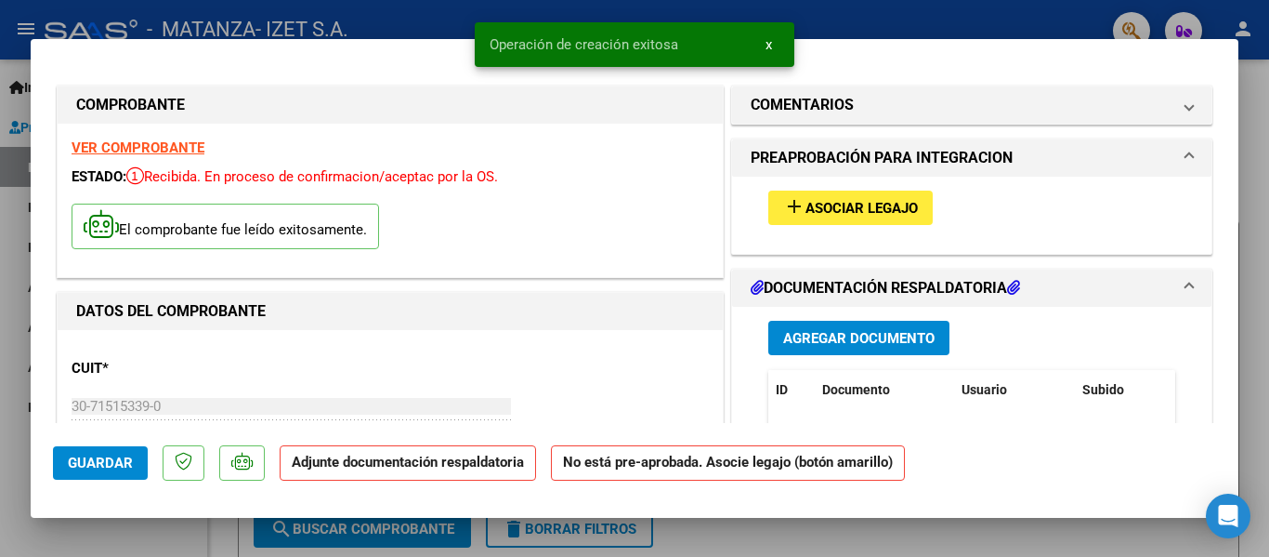
click at [840, 201] on span "Asociar Legajo" at bounding box center [862, 208] width 112 height 17
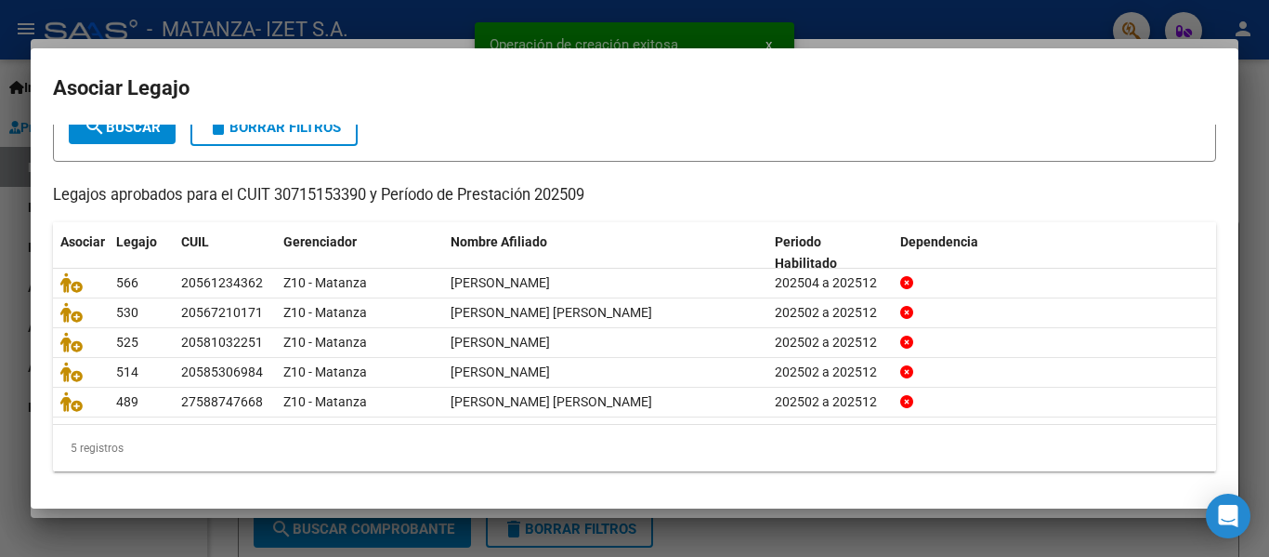
scroll to position [127, 0]
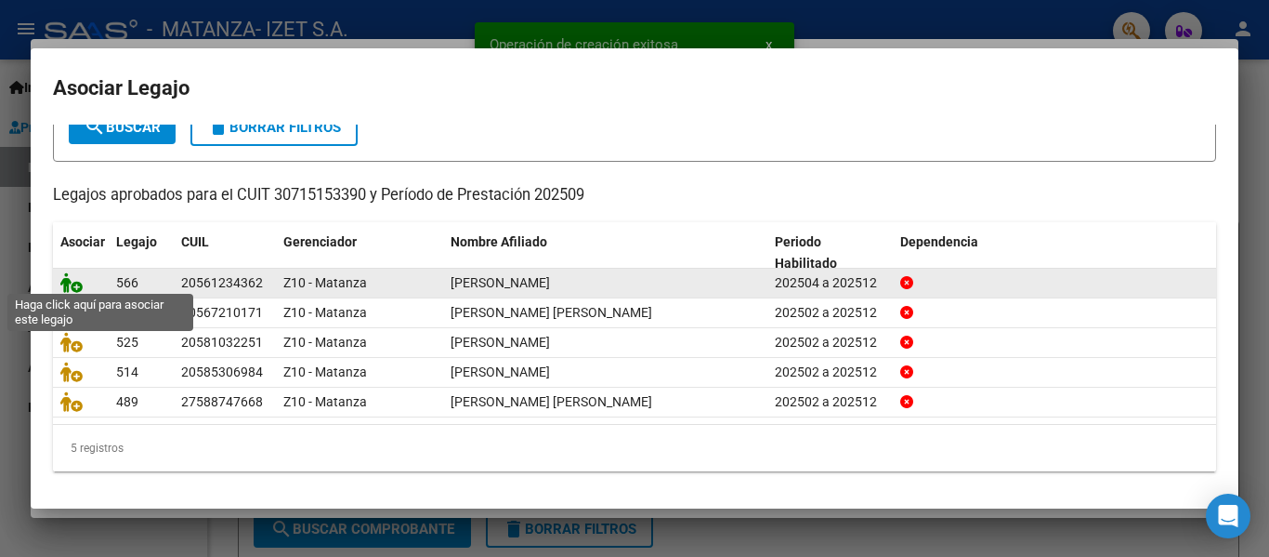
click at [78, 275] on icon at bounding box center [71, 282] width 22 height 20
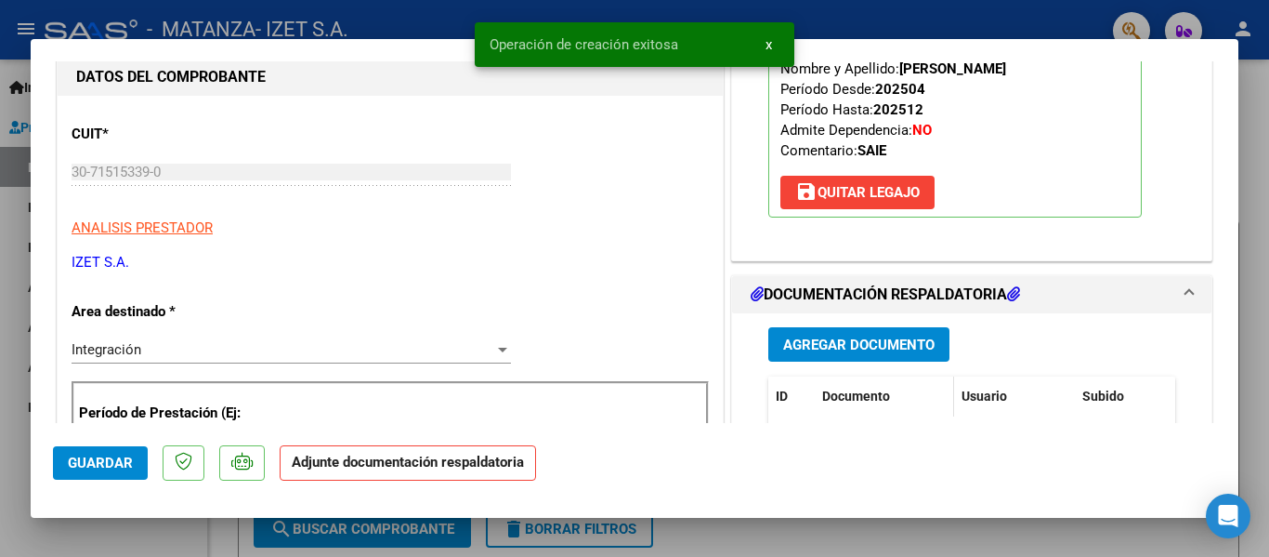
scroll to position [279, 0]
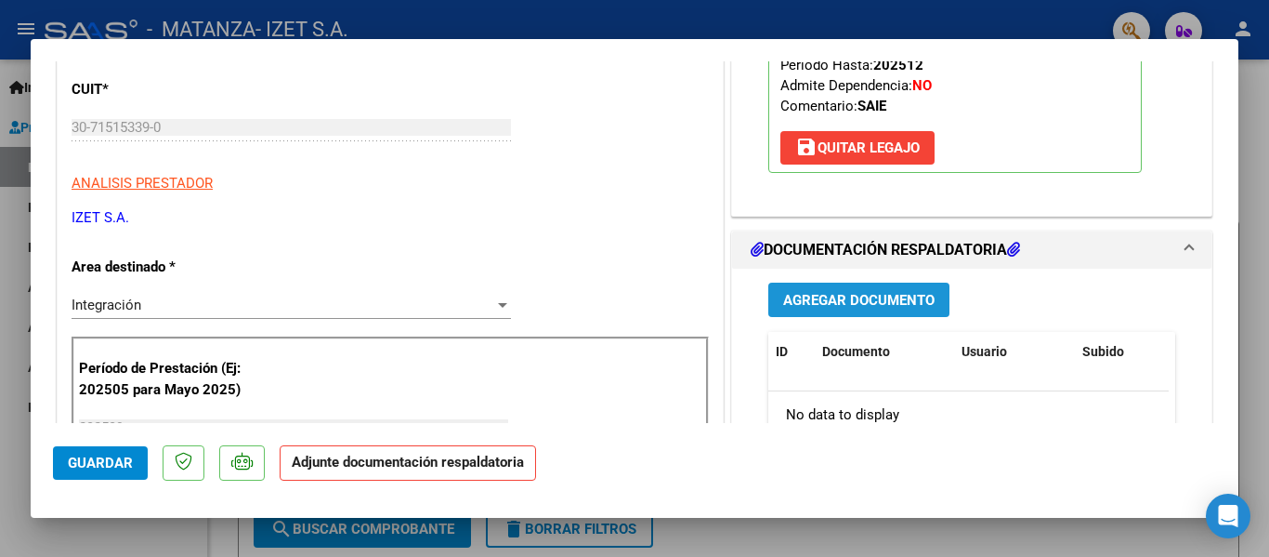
click at [858, 292] on span "Agregar Documento" at bounding box center [858, 300] width 151 height 17
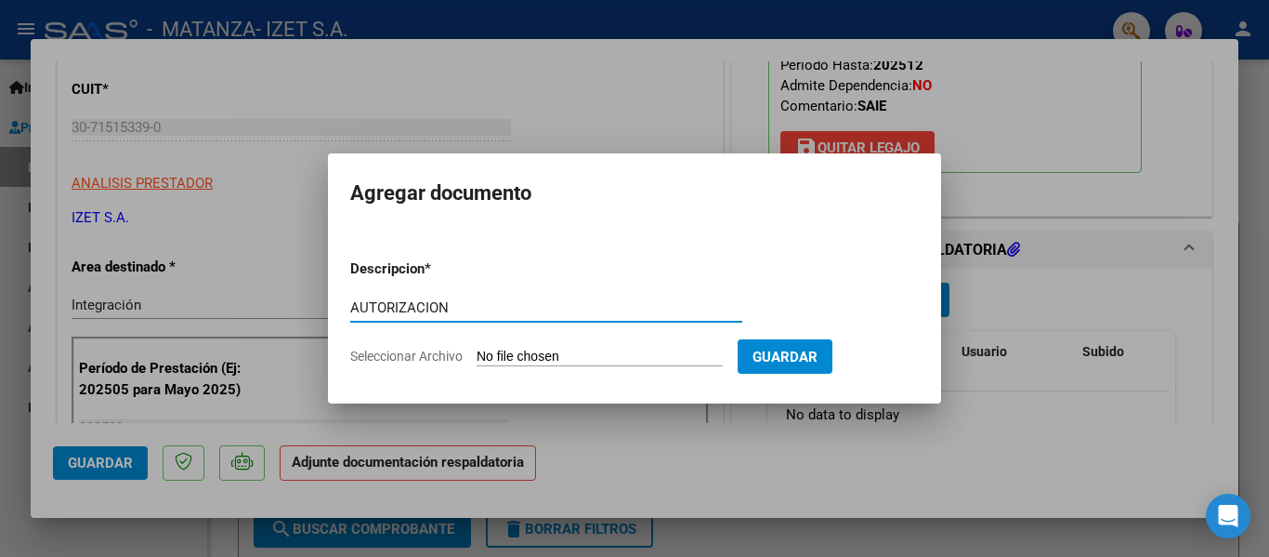
type input "AUTORIZACION"
click at [566, 352] on input "Seleccionar Archivo" at bounding box center [600, 357] width 246 height 18
type input "C:\fakepath\[PERSON_NAME] AUTORIZACION MAYO- DIC.pdf"
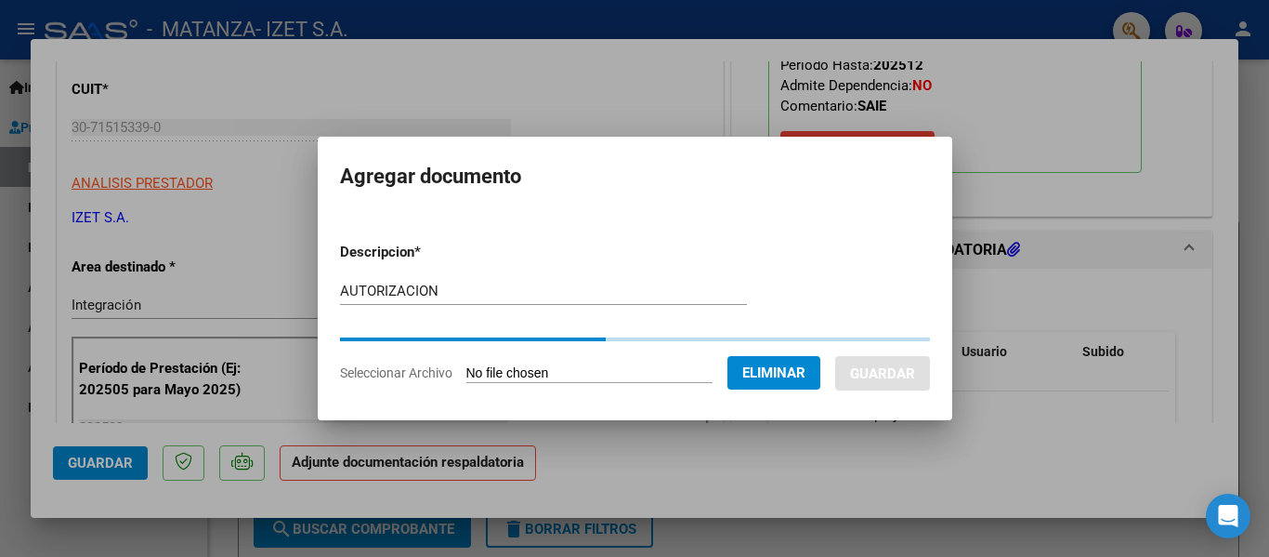
click at [402, 200] on mat-dialog-container "Agregar documento Descripcion * AUTORIZACION Escriba aquí una descripcion Selec…" at bounding box center [635, 278] width 635 height 282
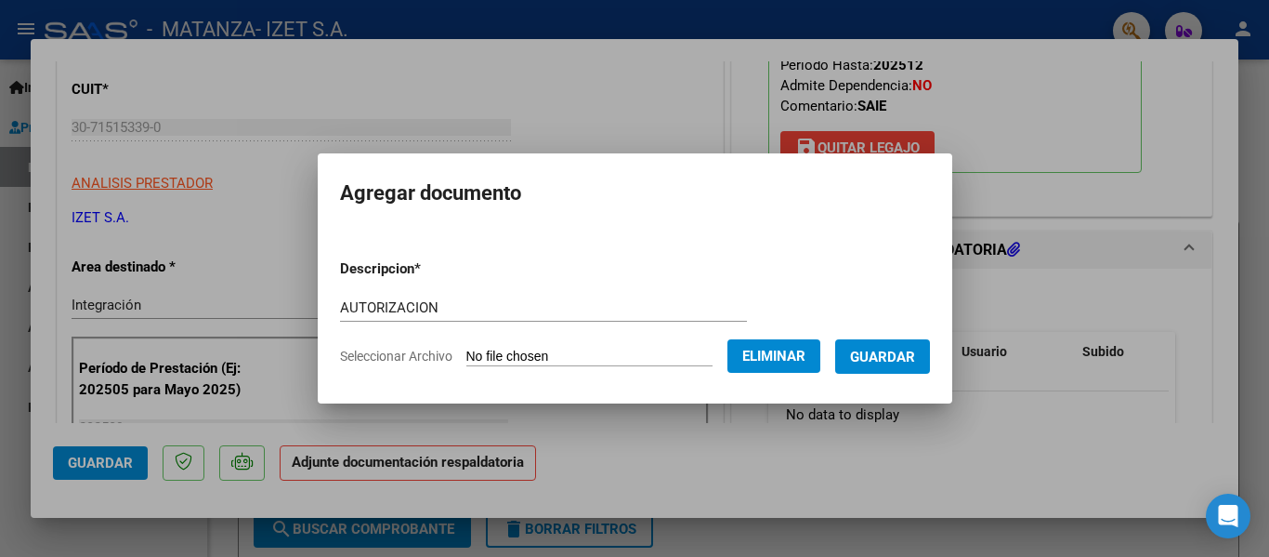
click at [872, 347] on span "Guardar" at bounding box center [882, 355] width 65 height 17
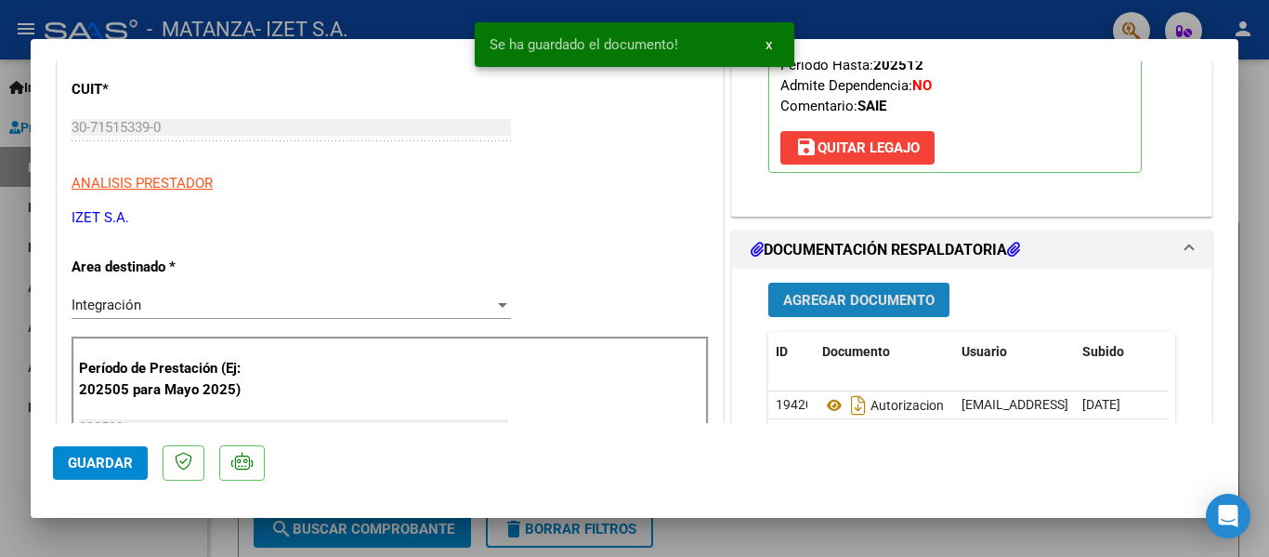
click at [869, 301] on span "Agregar Documento" at bounding box center [858, 300] width 151 height 17
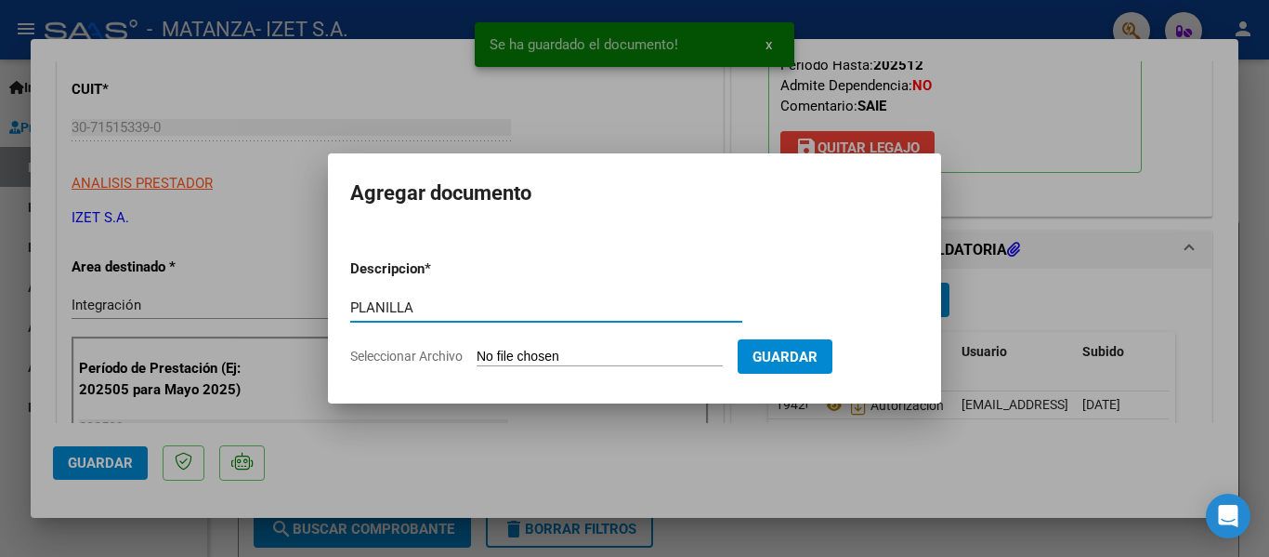
type input "PLANILLA"
click at [600, 353] on input "Seleccionar Archivo" at bounding box center [600, 357] width 246 height 18
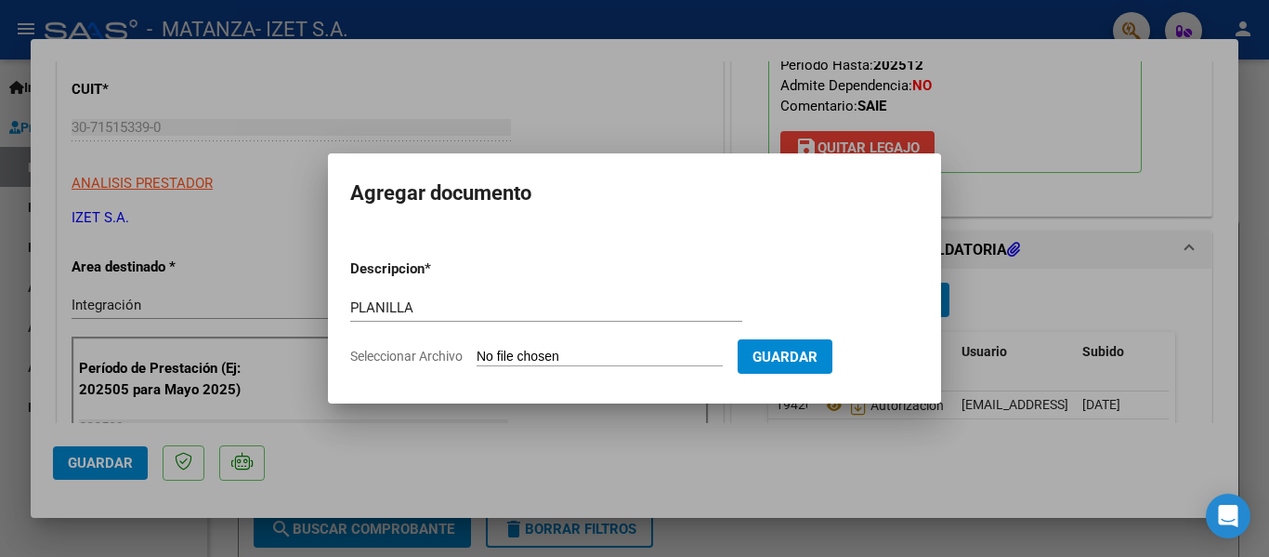
type input "C:\fakepath\PLANILLA_56123436_RIOS__SEPTIEMBRE.pdf"
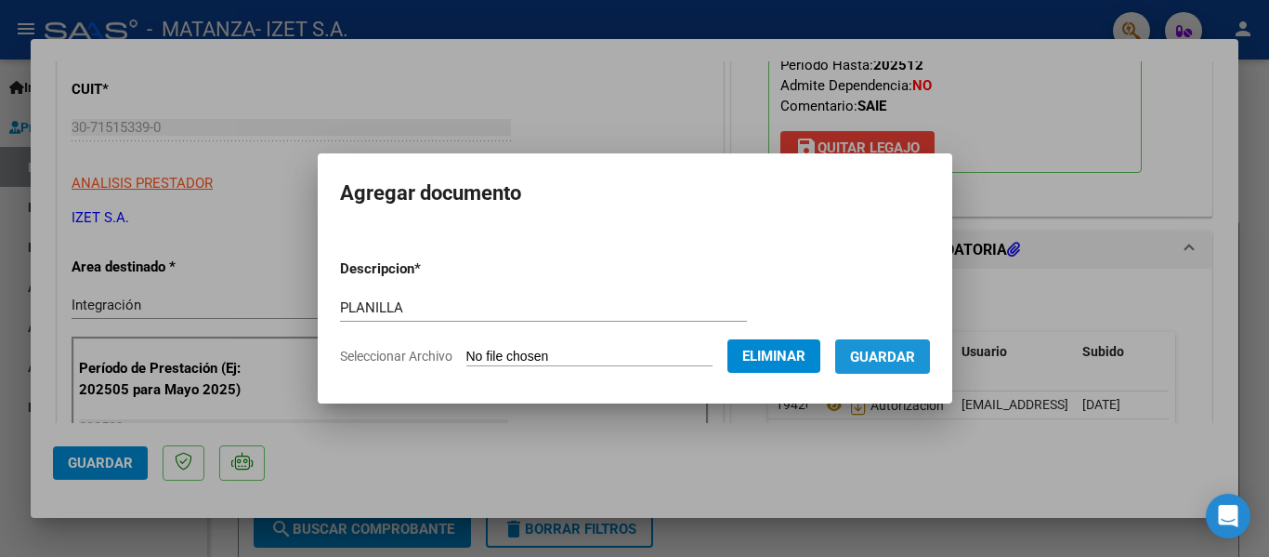
click at [890, 352] on span "Guardar" at bounding box center [882, 356] width 65 height 17
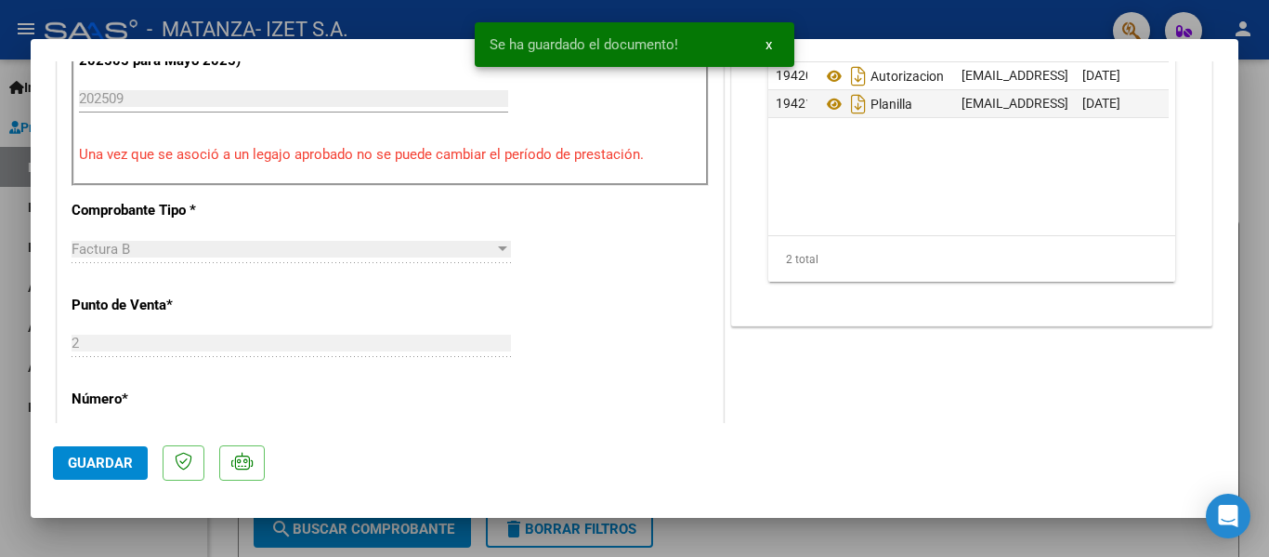
scroll to position [836, 0]
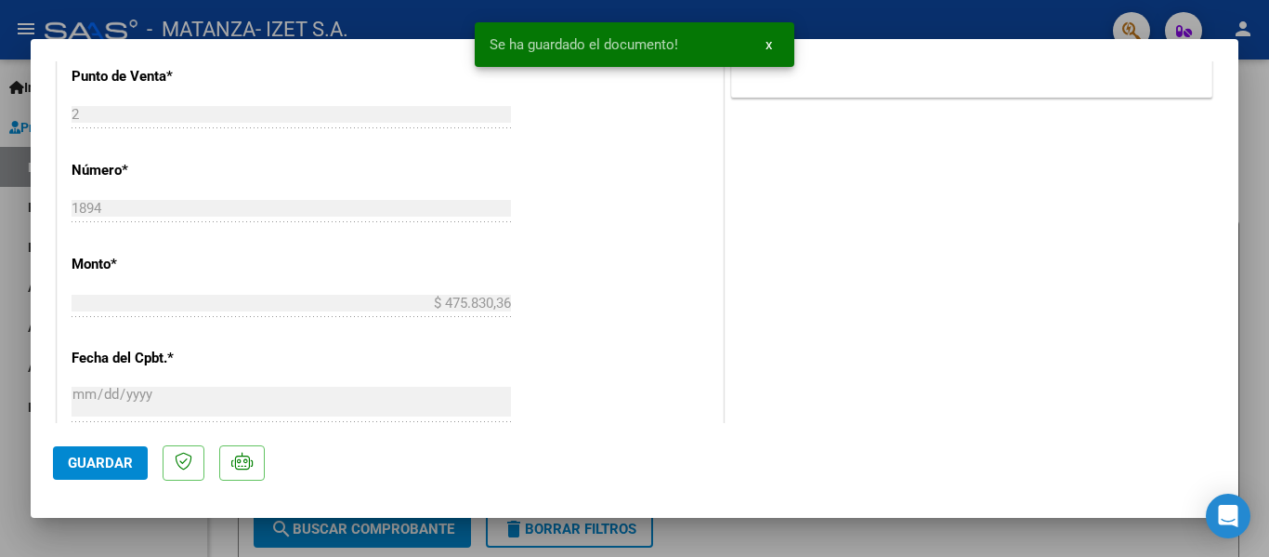
click at [124, 460] on span "Guardar" at bounding box center [100, 462] width 65 height 17
click at [138, 540] on div at bounding box center [634, 278] width 1269 height 557
type input "$ 0,00"
